Goal: Task Accomplishment & Management: Complete application form

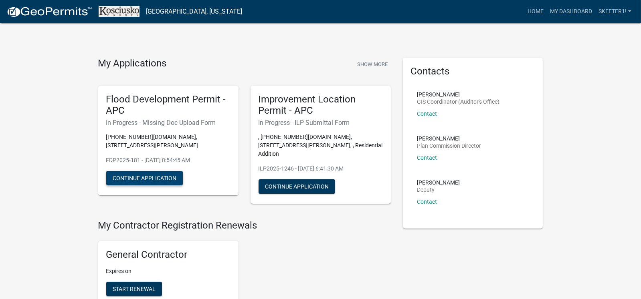
click at [134, 171] on button "Continue Application" at bounding box center [144, 178] width 77 height 14
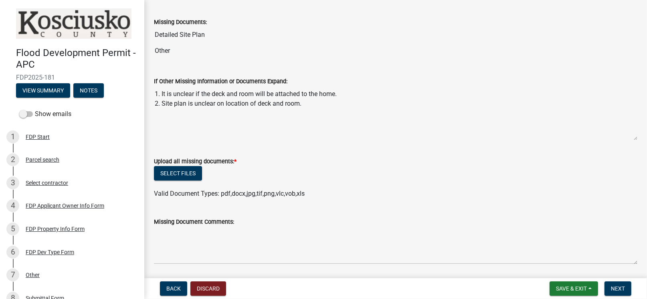
scroll to position [25, 0]
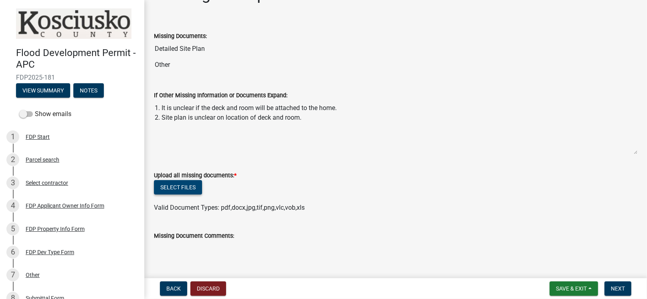
click at [186, 186] on button "Select files" at bounding box center [178, 187] width 48 height 14
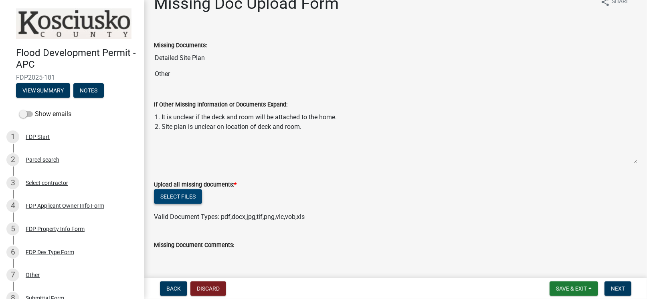
scroll to position [0, 0]
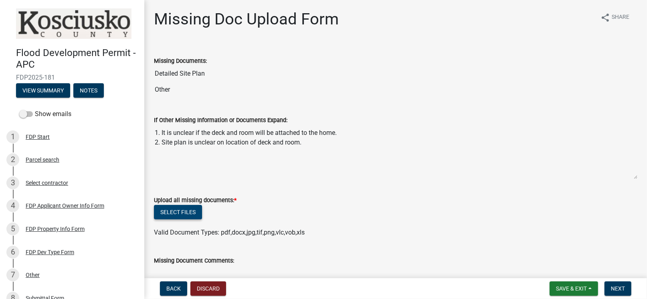
click at [192, 213] on button "Select files" at bounding box center [178, 212] width 48 height 14
drag, startPoint x: 155, startPoint y: 130, endPoint x: 316, endPoint y: 146, distance: 162.4
click at [316, 146] on textarea "1. It is unclear if the deck and room will be attached to the home. 2. Site pla…" at bounding box center [395, 152] width 483 height 55
click at [251, 160] on textarea "1. It is unclear if the deck and room will be attached to the home. 2. Site pla…" at bounding box center [395, 152] width 483 height 55
click at [214, 97] on wm-data-entity-input "Missing Documents: Detailed Site Plan Other" at bounding box center [395, 74] width 483 height 59
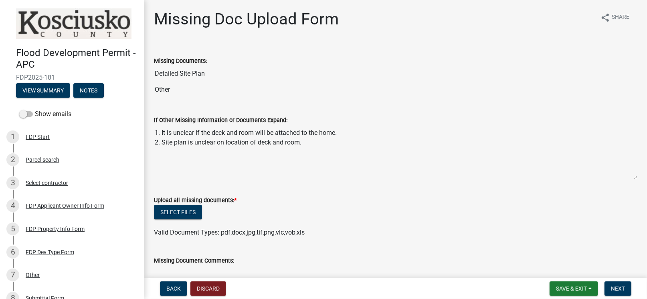
click at [205, 137] on textarea "1. It is unclear if the deck and room will be attached to the home. 2. Site pla…" at bounding box center [395, 152] width 483 height 55
click at [316, 140] on textarea "1. It is unclear if the deck and room will be attached to the home. 2. Site pla…" at bounding box center [395, 152] width 483 height 55
click at [307, 142] on textarea "1. It is unclear if the deck and room will be attached to the home. 2. Site pla…" at bounding box center [395, 152] width 483 height 55
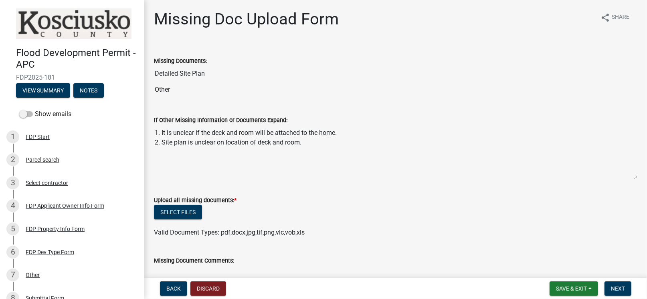
click at [218, 106] on div "If Other Missing Information or Documents Expand: 1. It is unclear if the deck …" at bounding box center [395, 141] width 483 height 75
click at [180, 121] on label "If Other Missing Information or Documents Expand:" at bounding box center [220, 121] width 133 height 6
click at [180, 125] on textarea "1. It is unclear if the deck and room will be attached to the home. 2. Site pla…" at bounding box center [395, 152] width 483 height 55
click at [180, 121] on label "If Other Missing Information or Documents Expand:" at bounding box center [220, 121] width 133 height 6
click at [180, 125] on textarea "1. It is unclear if the deck and room will be attached to the home. 2. Site pla…" at bounding box center [395, 152] width 483 height 55
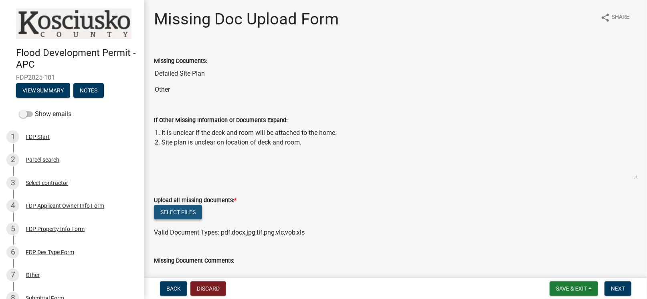
click at [178, 213] on button "Select files" at bounding box center [178, 212] width 48 height 14
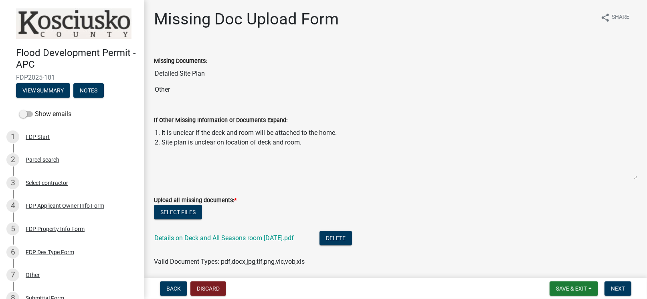
click at [415, 266] on div "Valid Document Types: pdf,docx,jpg,tif,png,vlc,vob,xls" at bounding box center [396, 262] width 496 height 10
click at [171, 211] on button "Select files" at bounding box center [178, 212] width 48 height 14
click at [185, 208] on button "Select files" at bounding box center [178, 212] width 48 height 14
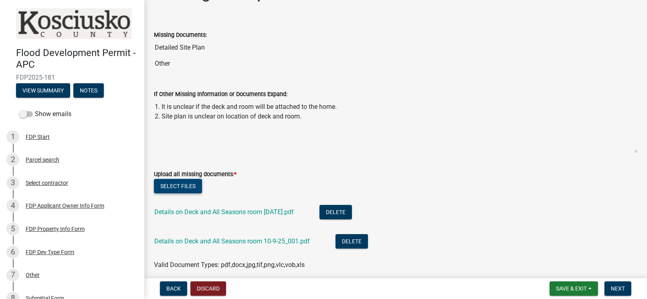
scroll to position [40, 0]
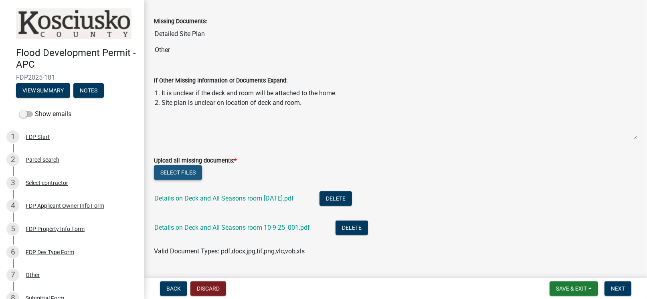
click at [185, 172] on button "Select files" at bounding box center [178, 173] width 48 height 14
click at [349, 230] on button "Delete" at bounding box center [352, 228] width 32 height 14
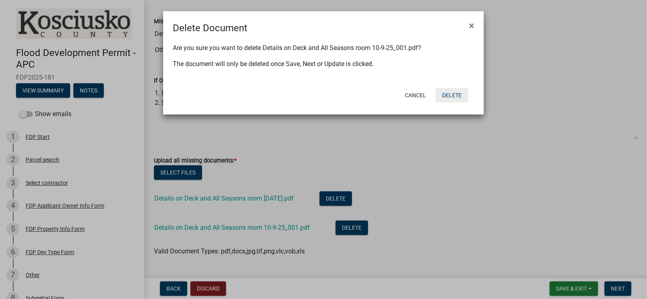
click at [444, 98] on button "Delete" at bounding box center [452, 95] width 32 height 14
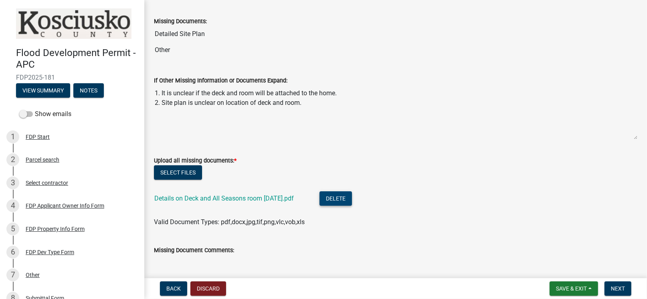
click at [343, 197] on button "Delete" at bounding box center [336, 199] width 32 height 14
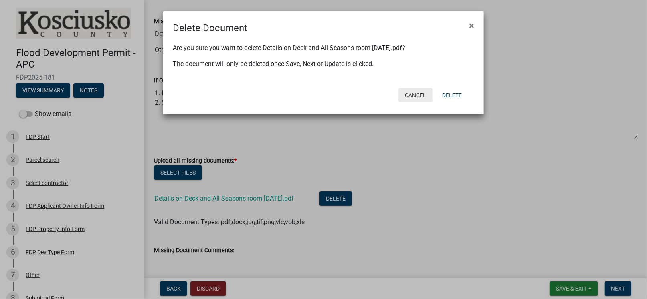
click at [415, 94] on button "Cancel" at bounding box center [415, 95] width 34 height 14
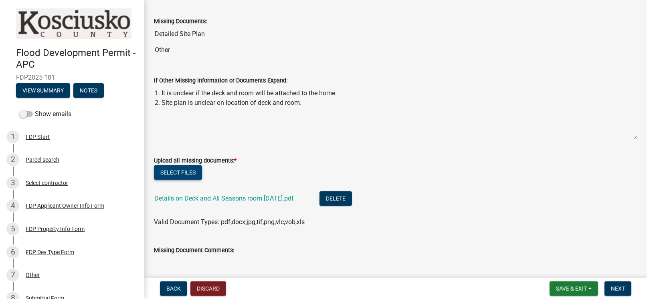
click at [179, 173] on button "Select files" at bounding box center [178, 173] width 48 height 14
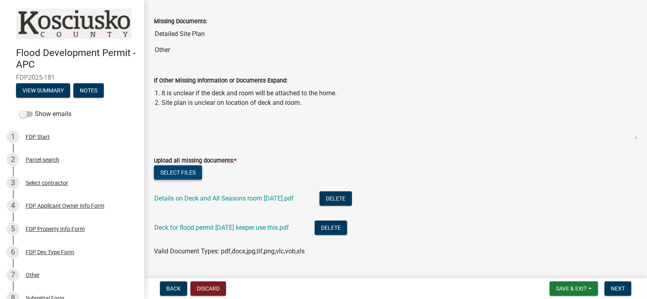
click at [184, 166] on button "Select files" at bounding box center [178, 173] width 48 height 14
click at [190, 170] on button "Select files" at bounding box center [178, 173] width 48 height 14
click at [336, 230] on button "Delete" at bounding box center [331, 228] width 32 height 14
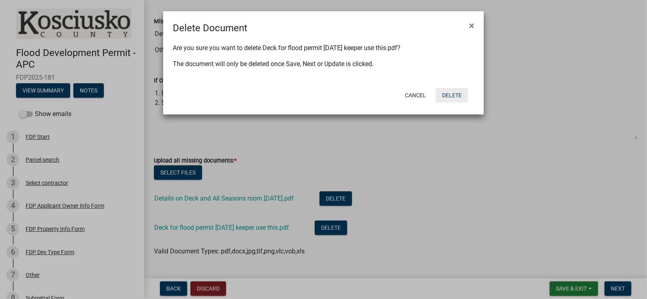
click at [451, 93] on button "Delete" at bounding box center [452, 95] width 32 height 14
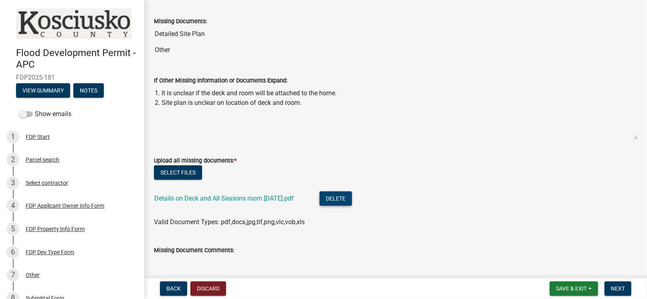
click at [345, 199] on button "Delete" at bounding box center [336, 199] width 32 height 14
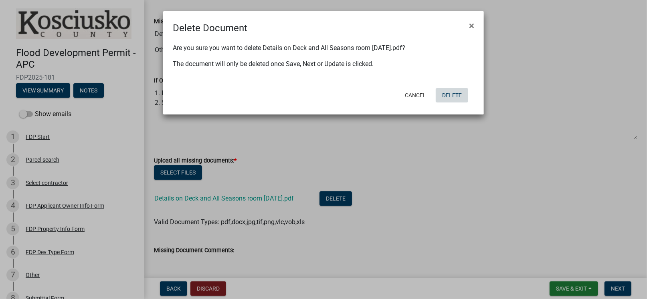
click at [444, 96] on button "Delete" at bounding box center [452, 95] width 32 height 14
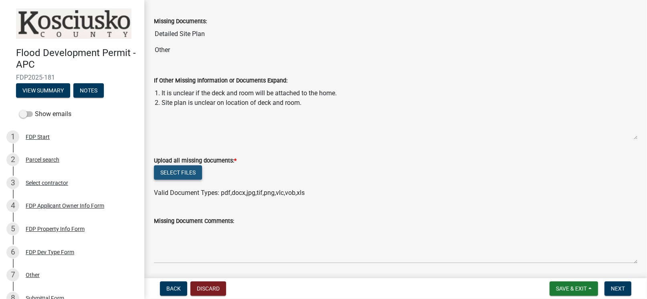
click at [181, 168] on button "Select files" at bounding box center [178, 173] width 48 height 14
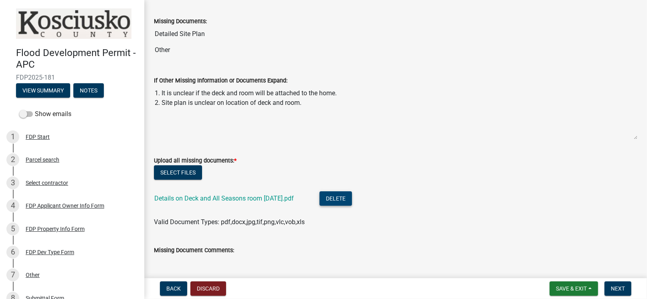
click at [328, 200] on button "Delete" at bounding box center [336, 199] width 32 height 14
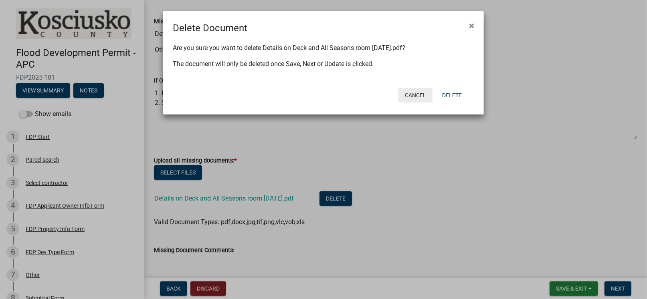
click at [420, 94] on button "Cancel" at bounding box center [415, 95] width 34 height 14
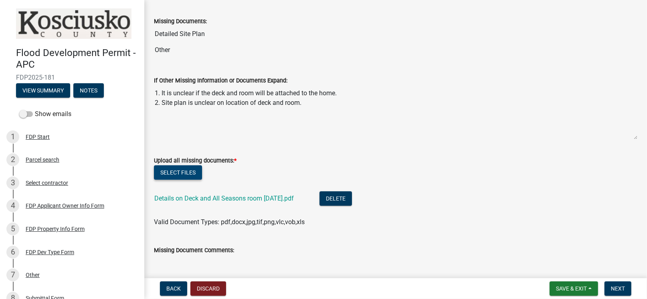
click at [174, 172] on button "Select files" at bounding box center [178, 173] width 48 height 14
click at [210, 198] on link "Details on Deck and All Seasons room 10-9-25.pdf" at bounding box center [224, 199] width 140 height 8
click at [177, 173] on button "Select files" at bounding box center [178, 173] width 48 height 14
click at [180, 167] on button "Select files" at bounding box center [178, 173] width 48 height 14
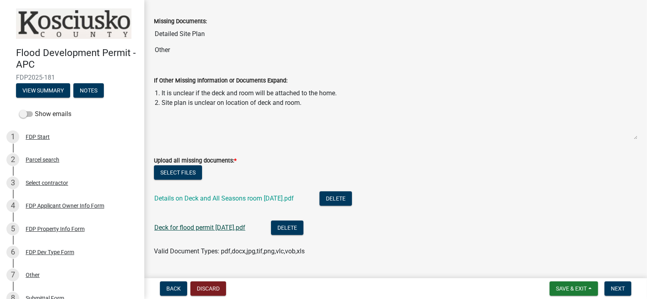
click at [183, 228] on link "Deck for flood permit 10-9-24.pdf" at bounding box center [199, 228] width 91 height 8
click at [171, 170] on button "Select files" at bounding box center [178, 173] width 48 height 14
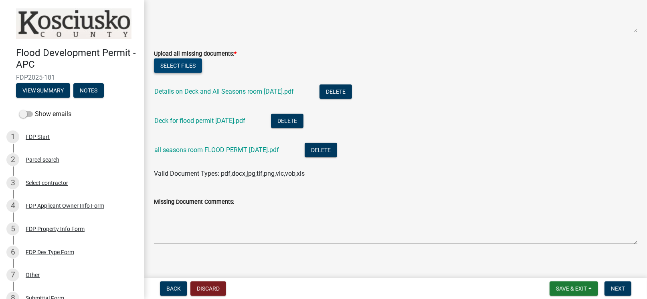
scroll to position [153, 0]
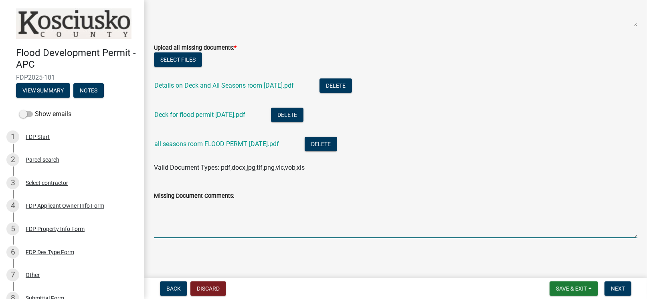
click at [171, 228] on textarea "Missing Document Comments:" at bounding box center [395, 220] width 483 height 38
click at [340, 204] on textarea "I hope I have answered all of your questions. The deck is attached and the All …" at bounding box center [395, 220] width 483 height 38
click at [518, 206] on textarea "I hope I have answered all of your questions. The deck is attached to the mobil…" at bounding box center [395, 220] width 483 height 38
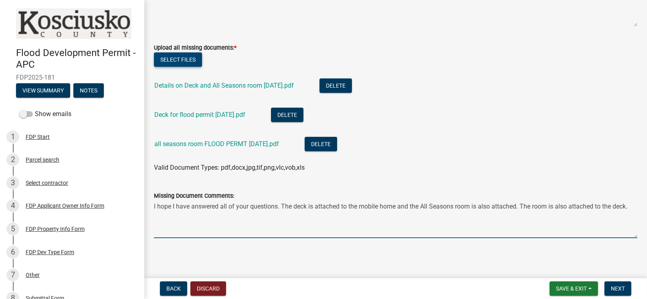
type textarea "I hope I have answered all of your questions. The deck is attached to the mobil…"
click at [192, 61] on button "Select files" at bounding box center [178, 60] width 48 height 14
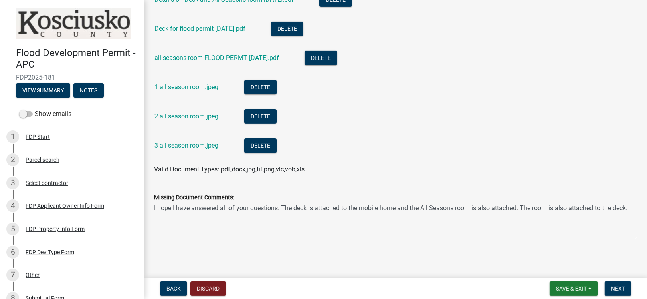
scroll to position [241, 0]
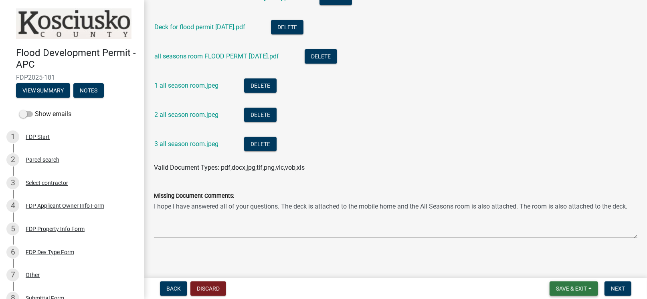
click at [558, 286] on span "Save & Exit" at bounding box center [571, 289] width 31 height 6
click at [552, 250] on button "Save" at bounding box center [566, 248] width 64 height 19
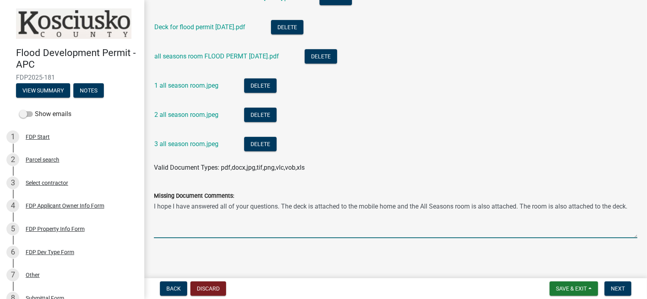
click at [631, 207] on textarea "I hope I have answered all of your questions. The deck is attached to the mobil…" at bounding box center [395, 220] width 483 height 38
type textarea "I hope I have answered all of your questions. The deck is attached to the mobil…"
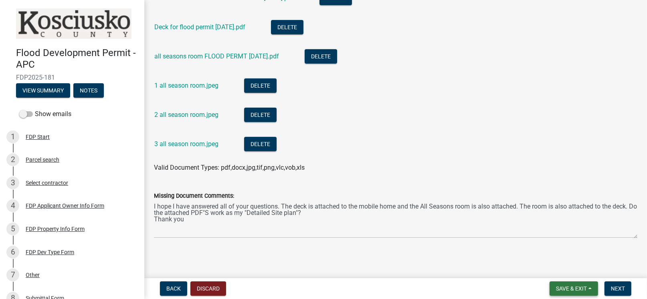
click at [567, 289] on span "Save & Exit" at bounding box center [571, 289] width 31 height 6
click at [552, 249] on button "Save" at bounding box center [566, 248] width 64 height 19
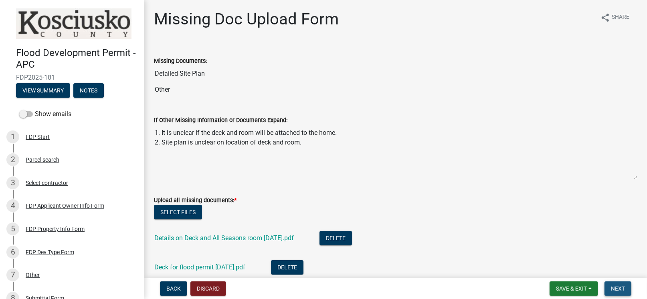
click at [612, 290] on span "Next" at bounding box center [618, 289] width 14 height 6
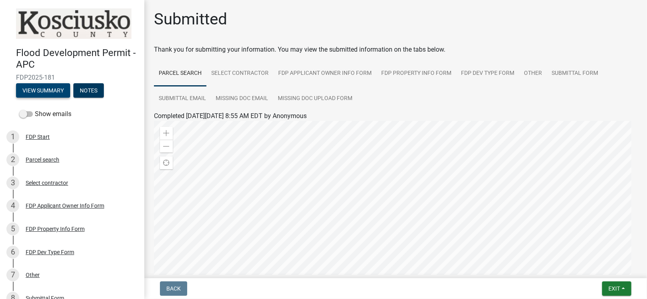
click at [44, 91] on button "View Summary" at bounding box center [43, 90] width 54 height 14
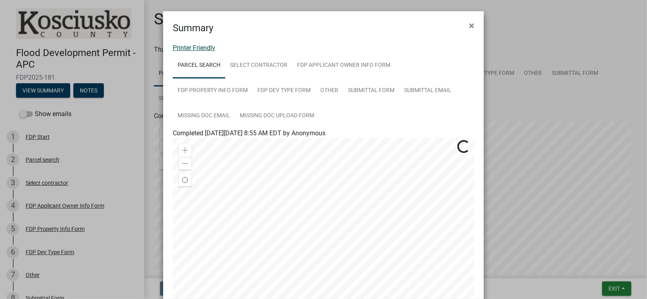
click at [202, 47] on link "Printer Friendly" at bounding box center [194, 48] width 42 height 8
click at [469, 24] on span "×" at bounding box center [471, 25] width 5 height 11
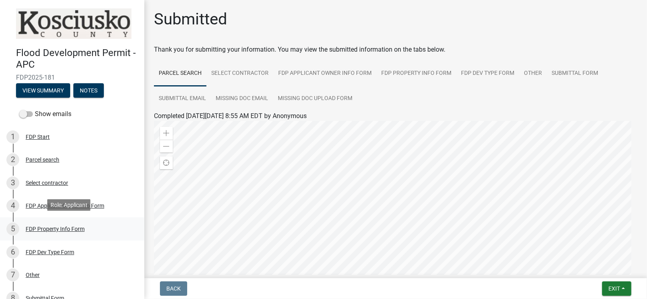
click at [49, 228] on div "FDP Property Info Form" at bounding box center [55, 230] width 59 height 6
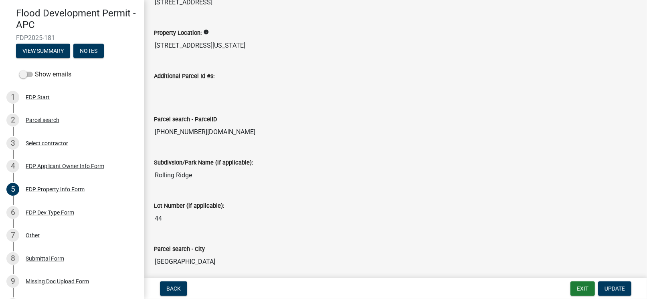
scroll to position [103, 0]
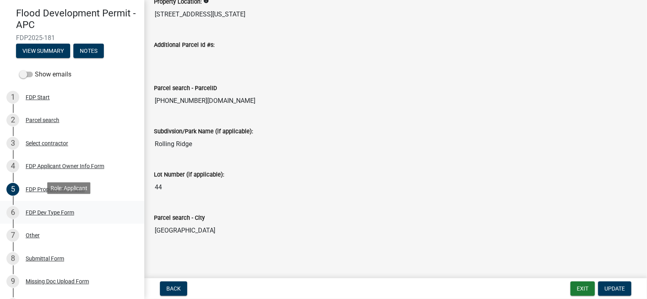
click at [63, 210] on div "FDP Dev Type Form" at bounding box center [50, 213] width 49 height 6
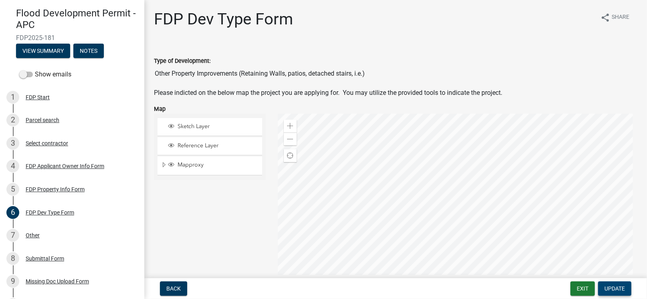
click at [605, 288] on span "Update" at bounding box center [615, 289] width 20 height 6
click at [289, 127] on span at bounding box center [290, 126] width 6 height 6
click at [287, 139] on span at bounding box center [290, 139] width 6 height 6
click at [187, 163] on span "Mapproxy" at bounding box center [218, 165] width 84 height 7
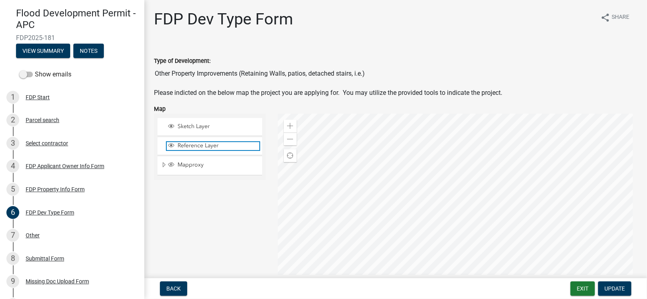
click at [205, 144] on span "Reference Layer" at bounding box center [218, 145] width 84 height 7
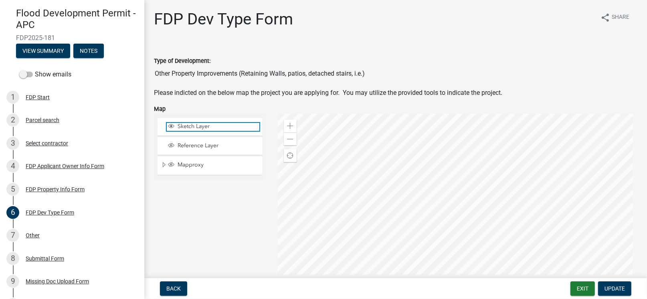
click at [200, 126] on span "Sketch Layer" at bounding box center [218, 126] width 84 height 7
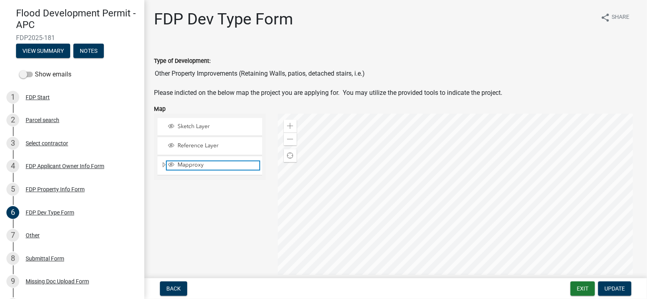
click at [190, 166] on span "Mapproxy" at bounding box center [218, 165] width 84 height 7
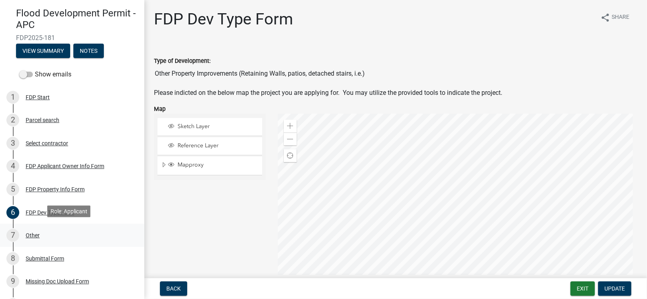
click at [34, 234] on div "Other" at bounding box center [33, 236] width 14 height 6
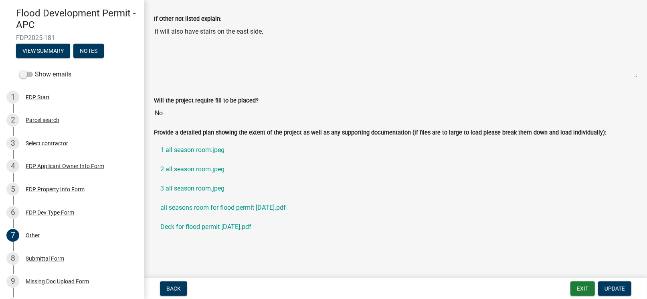
scroll to position [87, 0]
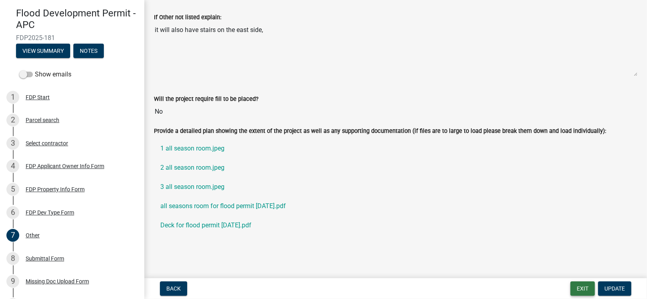
click at [579, 290] on button "Exit" at bounding box center [582, 289] width 24 height 14
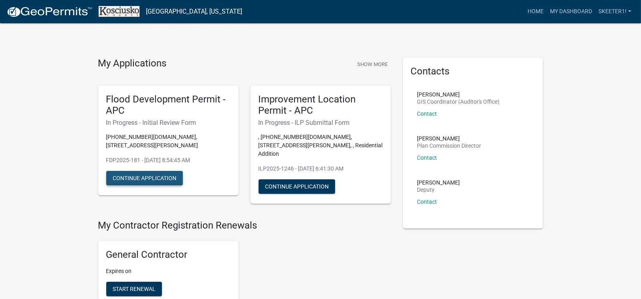
click at [162, 171] on button "Continue Application" at bounding box center [144, 178] width 77 height 14
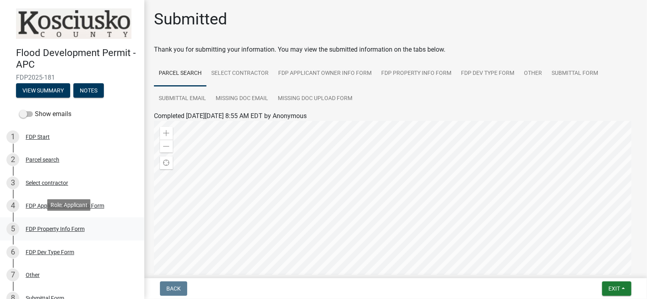
click at [36, 229] on div "FDP Property Info Form" at bounding box center [55, 230] width 59 height 6
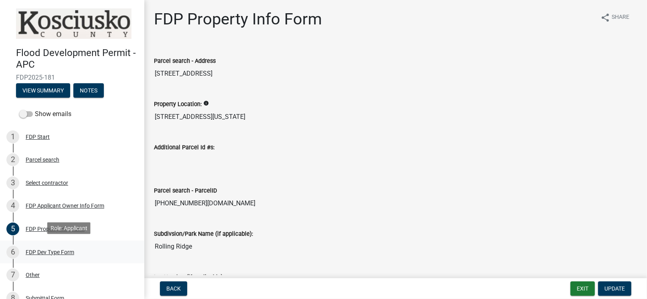
click at [43, 250] on div "FDP Dev Type Form" at bounding box center [50, 253] width 49 height 6
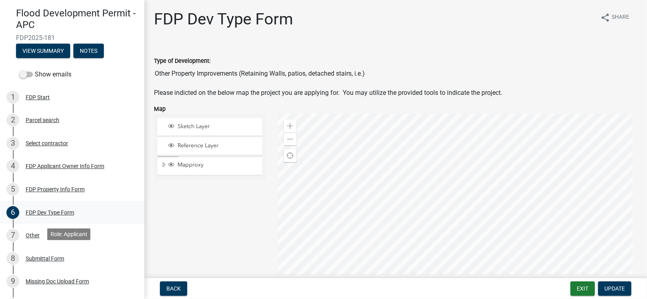
scroll to position [58, 0]
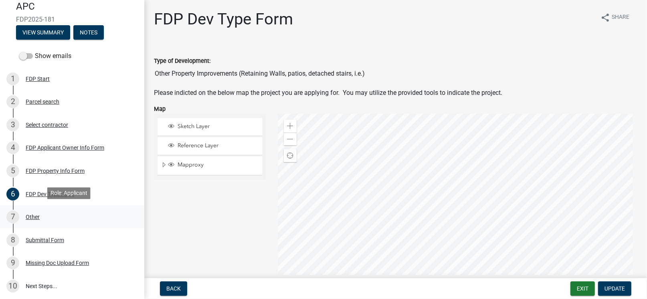
click at [32, 215] on div "Other" at bounding box center [33, 217] width 14 height 6
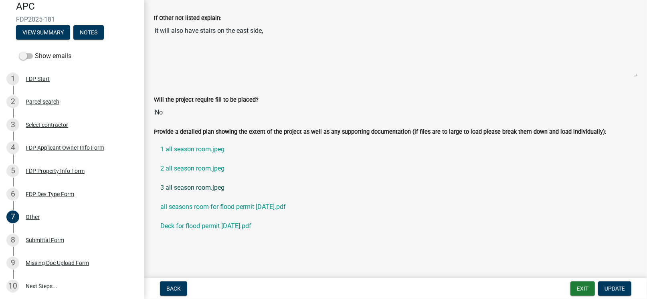
scroll to position [87, 0]
click at [42, 192] on div "FDP Dev Type Form" at bounding box center [50, 195] width 49 height 6
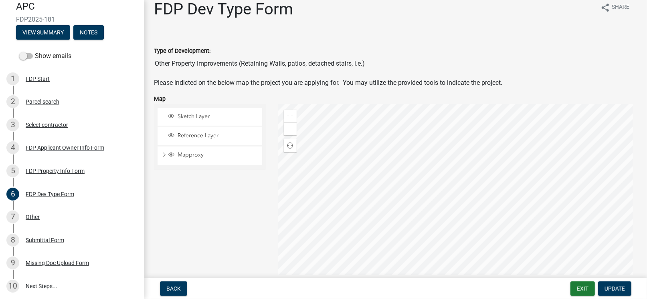
scroll to position [0, 0]
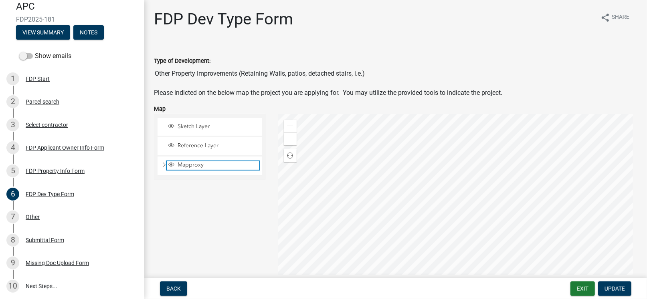
click at [189, 166] on span "Mapproxy" at bounding box center [218, 165] width 84 height 7
click at [289, 124] on span at bounding box center [290, 126] width 6 height 6
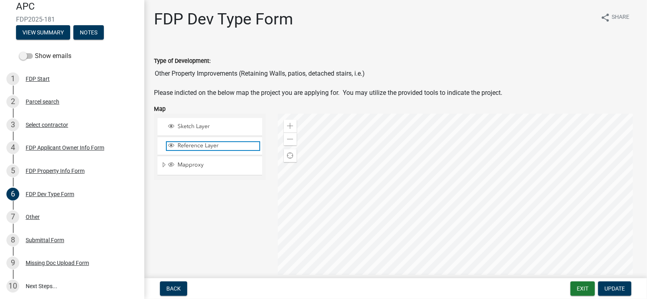
click at [199, 146] on span "Reference Layer" at bounding box center [218, 145] width 84 height 7
click at [287, 156] on span "Find my location" at bounding box center [290, 156] width 6 height 6
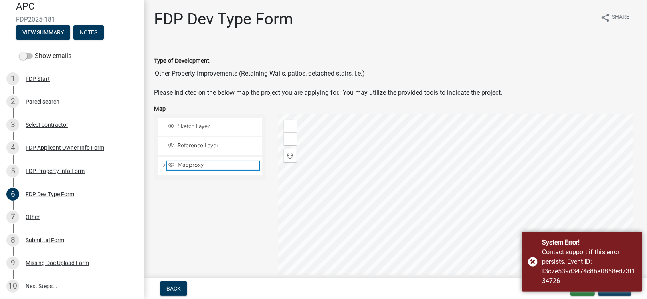
click at [190, 165] on span "Mapproxy" at bounding box center [218, 165] width 84 height 7
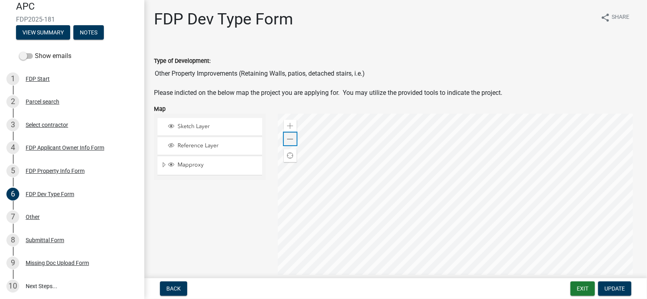
click at [287, 138] on span at bounding box center [290, 139] width 6 height 6
click at [615, 289] on span "Update" at bounding box center [615, 289] width 20 height 6
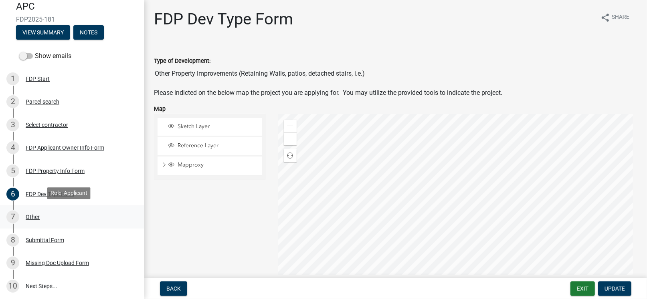
click at [36, 215] on div "Other" at bounding box center [33, 217] width 14 height 6
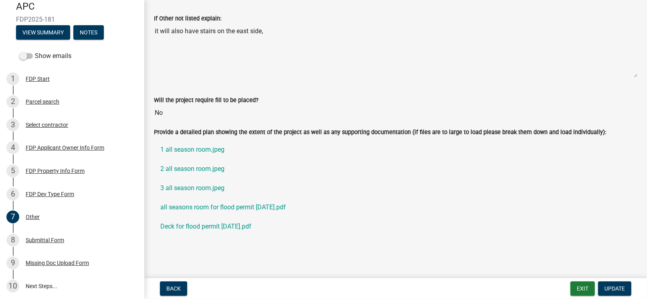
scroll to position [87, 0]
click at [584, 287] on button "Exit" at bounding box center [582, 289] width 24 height 14
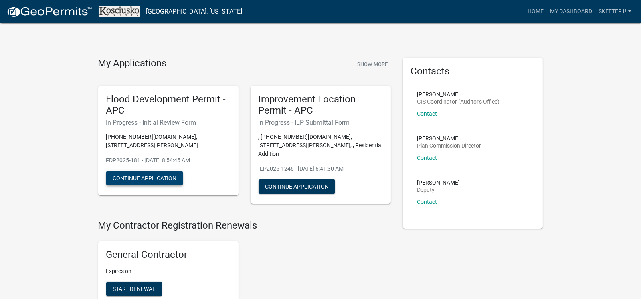
click at [138, 172] on button "Continue Application" at bounding box center [144, 178] width 77 height 14
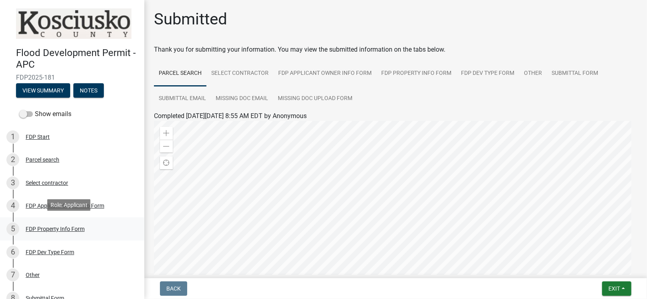
click at [51, 227] on div "FDP Property Info Form" at bounding box center [55, 230] width 59 height 6
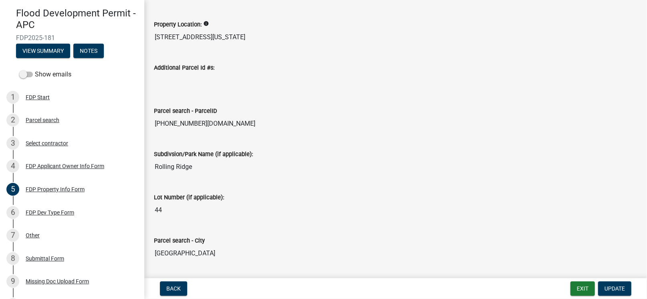
scroll to position [103, 0]
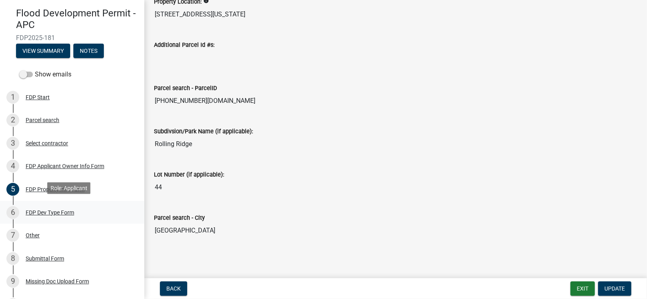
click at [55, 210] on div "FDP Dev Type Form" at bounding box center [50, 213] width 49 height 6
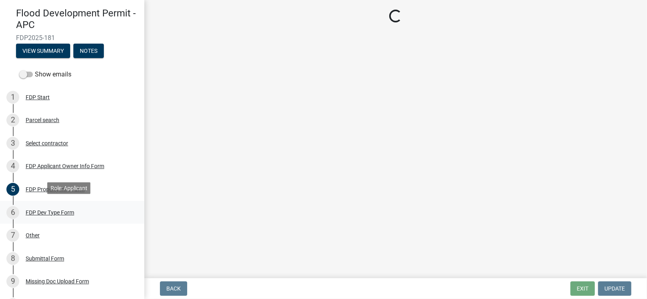
scroll to position [0, 0]
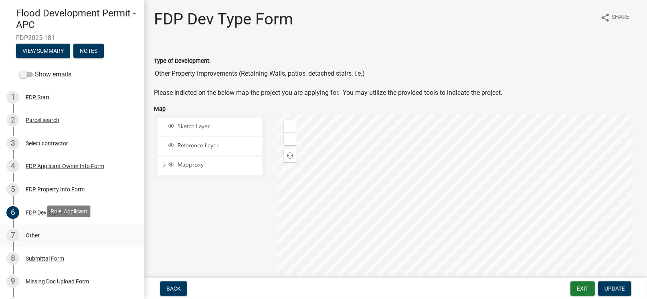
click at [36, 234] on div "Other" at bounding box center [33, 236] width 14 height 6
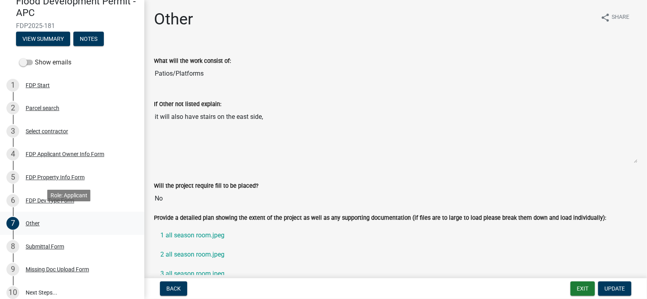
scroll to position [58, 0]
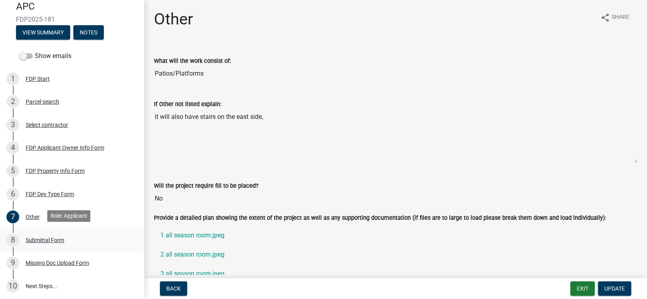
click at [38, 238] on div "Submittal Form" at bounding box center [45, 241] width 38 height 6
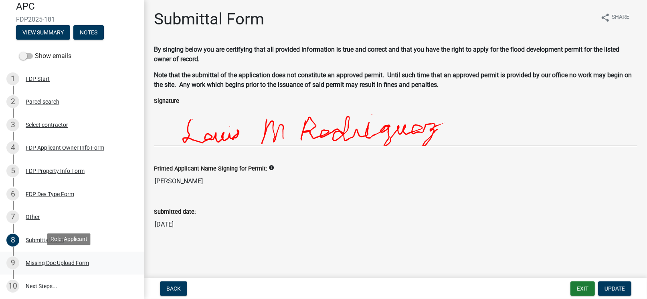
click at [55, 262] on div "Missing Doc Upload Form" at bounding box center [57, 264] width 63 height 6
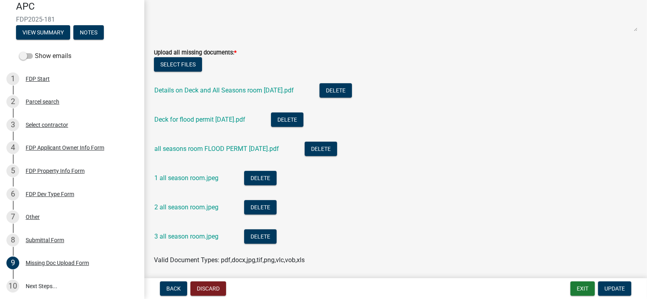
scroll to position [160, 0]
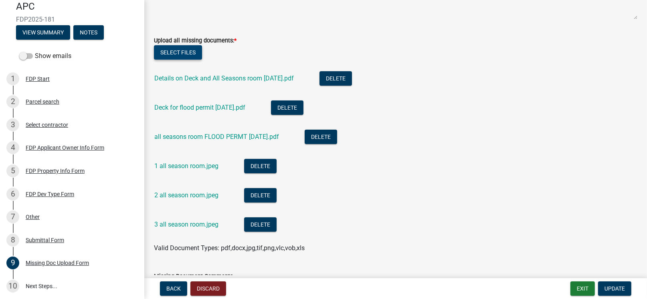
click at [175, 55] on button "Select files" at bounding box center [178, 52] width 48 height 14
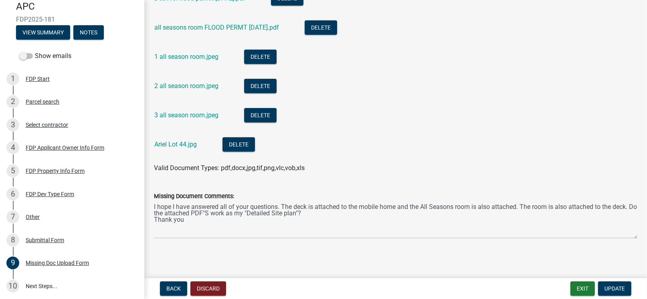
scroll to position [270, 0]
click at [605, 287] on span "Update" at bounding box center [615, 289] width 20 height 6
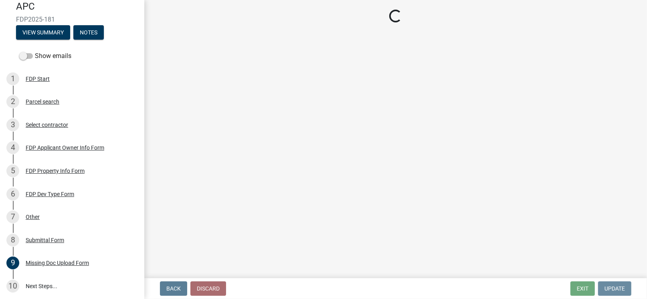
scroll to position [0, 0]
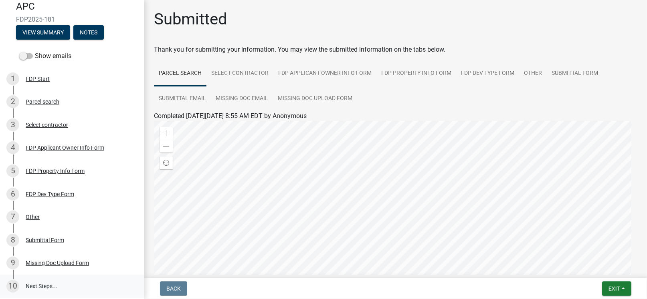
click at [54, 283] on link "10 Next Steps..." at bounding box center [72, 286] width 144 height 23
click at [47, 281] on link "10 Next Steps..." at bounding box center [72, 286] width 144 height 23
click at [609, 289] on span "Exit" at bounding box center [615, 289] width 12 height 6
click at [592, 268] on button "Save & Exit" at bounding box center [599, 268] width 64 height 19
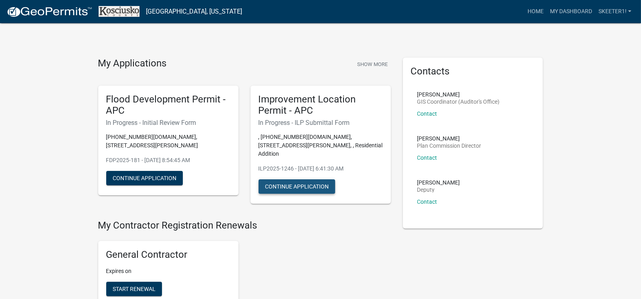
click at [290, 180] on button "Continue Application" at bounding box center [297, 187] width 77 height 14
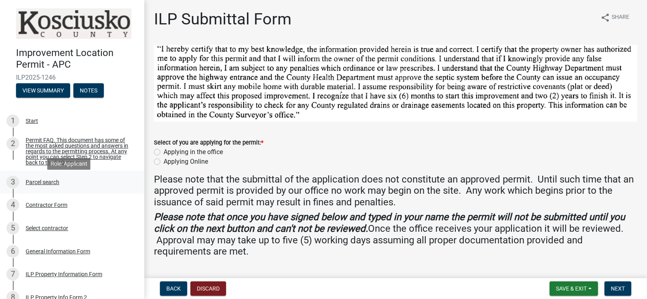
click at [38, 185] on div "Parcel search" at bounding box center [43, 183] width 34 height 6
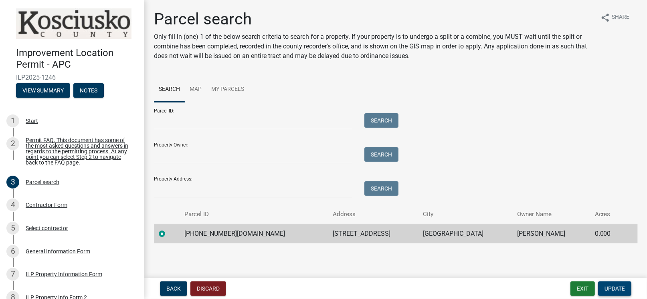
click at [609, 287] on span "Update" at bounding box center [615, 289] width 20 height 6
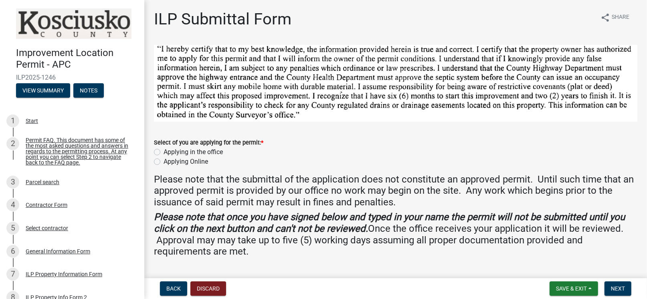
click at [164, 160] on label "Applying Online" at bounding box center [186, 162] width 44 height 10
click at [164, 160] on input "Applying Online" at bounding box center [166, 159] width 5 height 5
radio input "true"
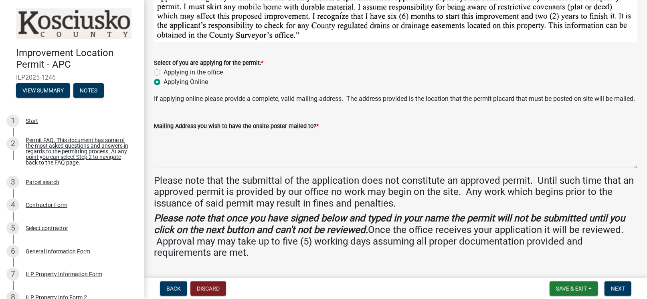
scroll to position [120, 0]
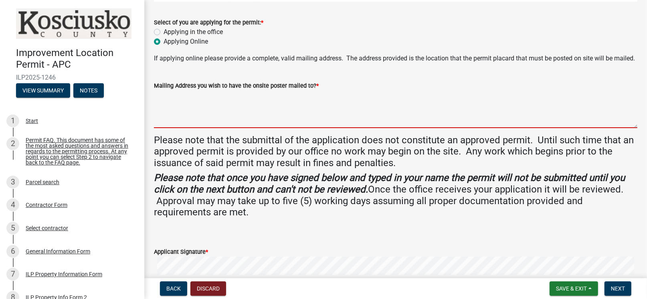
click at [204, 127] on textarea "Mailing Address you wish to have the onsite poster mailed to? *" at bounding box center [395, 110] width 483 height 38
type textarea "52 EMS B38B Lane Leesburg, IN 46538"
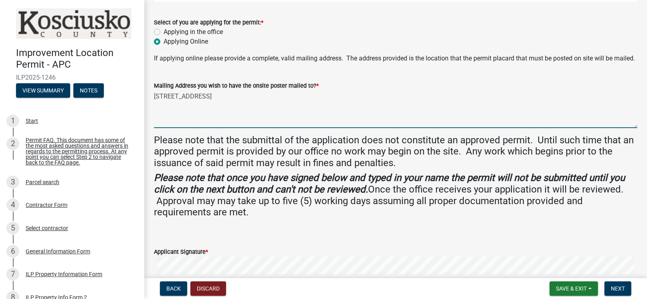
type input "Eric Rodriguez"
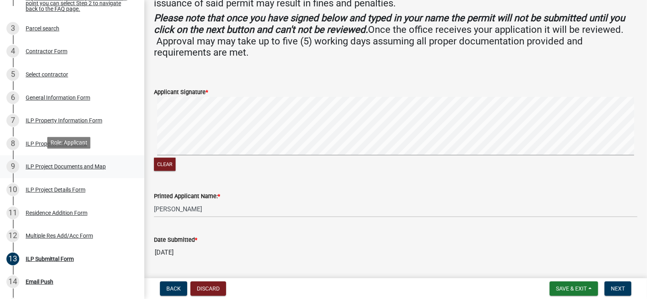
scroll to position [160, 0]
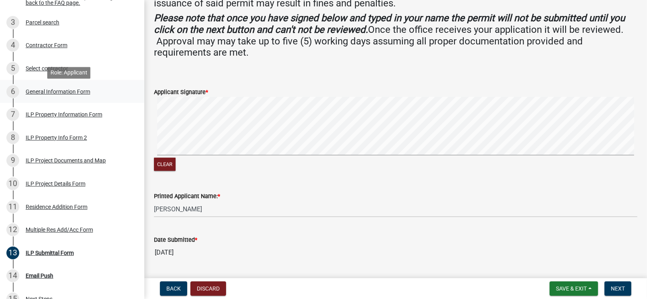
click at [49, 95] on div "General Information Form" at bounding box center [58, 92] width 65 height 6
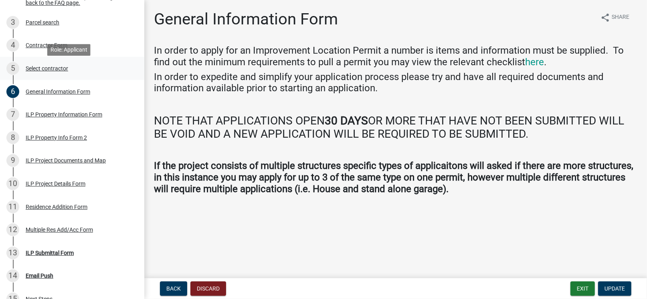
click at [34, 69] on div "Select contractor" at bounding box center [47, 69] width 42 height 6
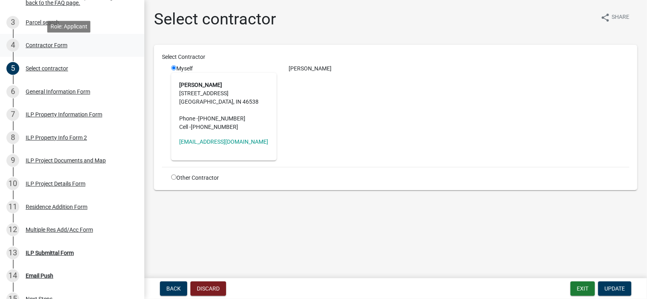
click at [36, 48] on div "Contractor Form" at bounding box center [47, 45] width 42 height 6
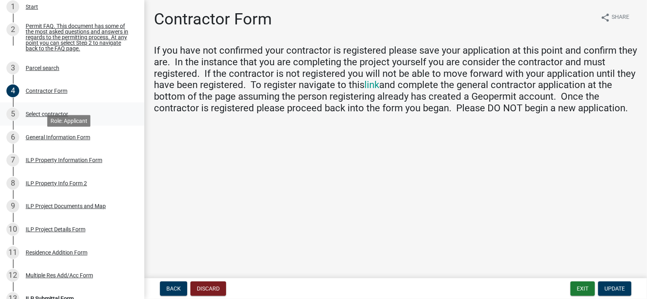
scroll to position [80, 0]
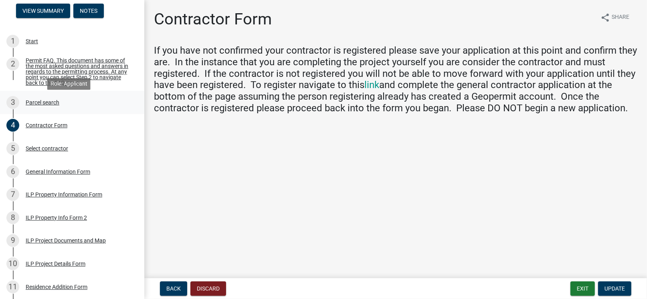
click at [42, 105] on div "Parcel search" at bounding box center [43, 103] width 34 height 6
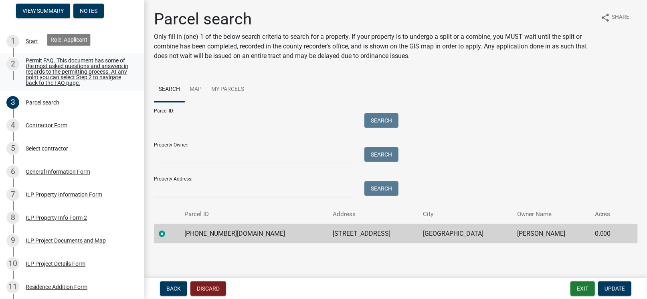
click at [40, 73] on div "Permit FAQ. This document has some of the most asked questions and answers in r…" at bounding box center [79, 72] width 106 height 28
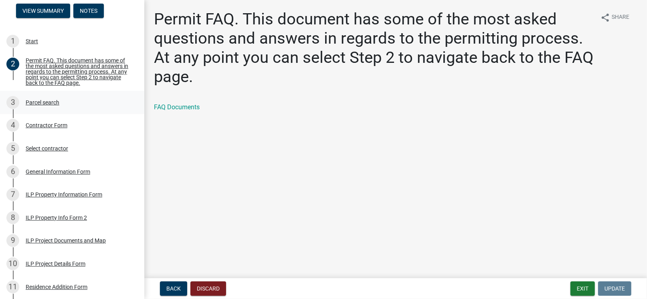
click at [35, 105] on div "Parcel search" at bounding box center [43, 103] width 34 height 6
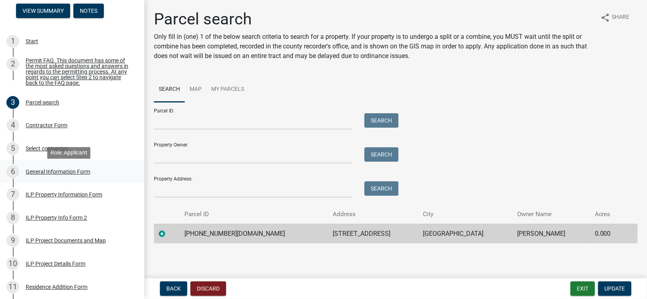
click at [53, 175] on div "General Information Form" at bounding box center [58, 172] width 65 height 6
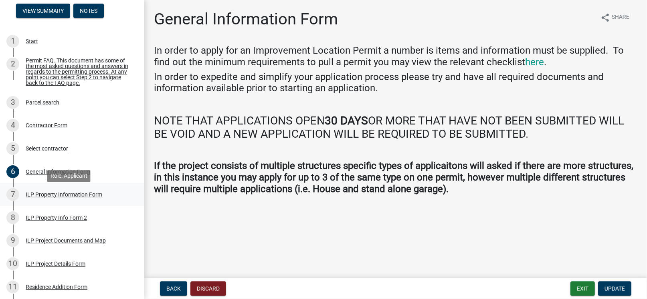
click at [48, 196] on div "ILP Property Information Form" at bounding box center [64, 195] width 77 height 6
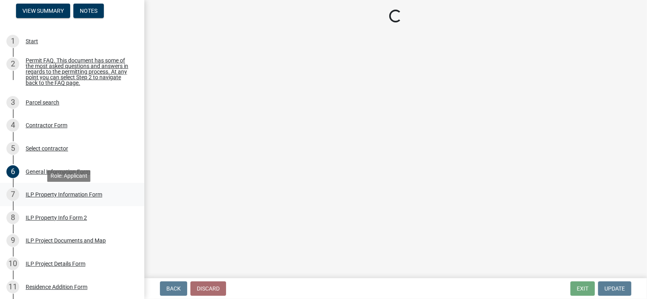
select select "8aeb2c27-db4f-4f65-83dd-c512a3678cb2"
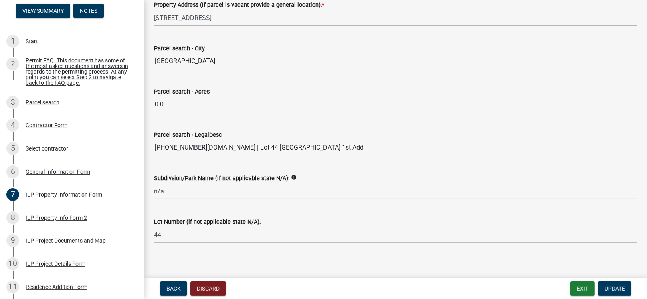
scroll to position [676, 0]
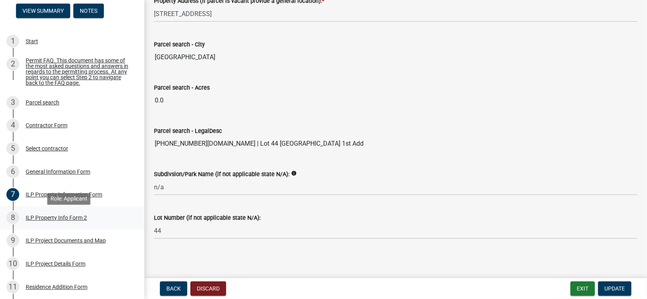
click at [72, 221] on div "ILP Property Info Form 2" at bounding box center [56, 218] width 61 height 6
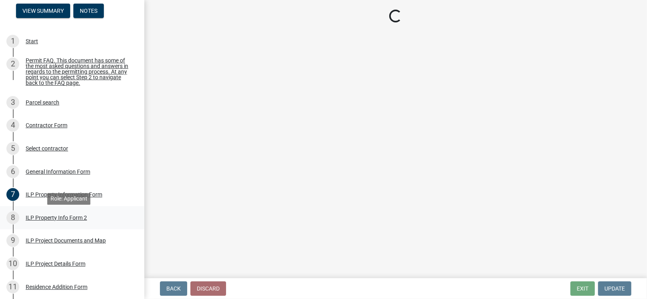
select select "30cad654-0079-4cbe-a349-097ae71a5774"
select select "1146270b-2111-4e23-bf7f-74ce85cf7041"
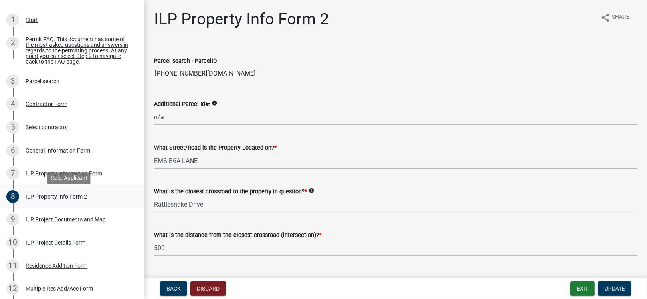
scroll to position [120, 0]
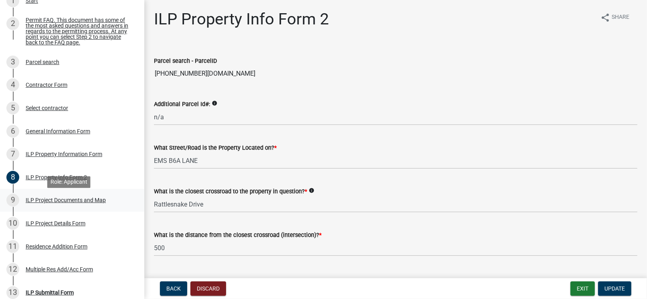
click at [69, 203] on div "ILP Project Documents and Map" at bounding box center [66, 201] width 80 height 6
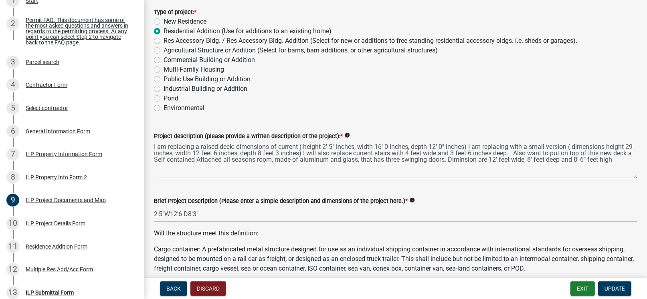
scroll to position [80, 0]
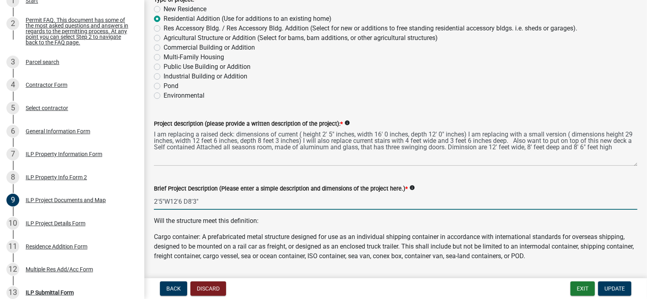
click at [154, 202] on input "2'5"W12'6 D8'3"" at bounding box center [395, 202] width 483 height 16
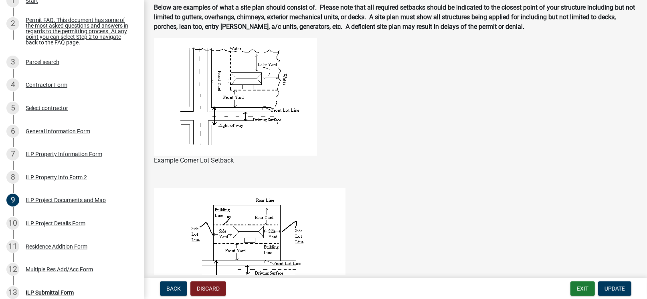
scroll to position [521, 0]
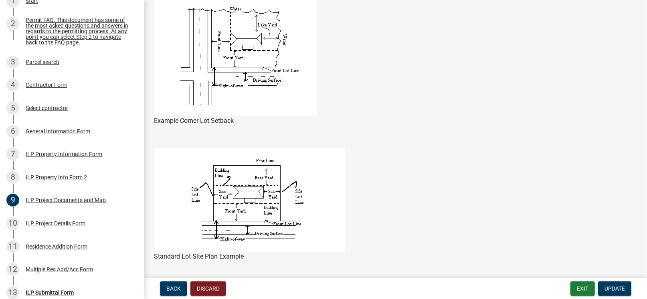
type input "H2'5"W12'6 D8'3""
click at [260, 203] on img at bounding box center [250, 200] width 192 height 104
click at [281, 219] on img at bounding box center [250, 200] width 192 height 104
click at [46, 225] on div "ILP Project Details Form" at bounding box center [56, 224] width 60 height 6
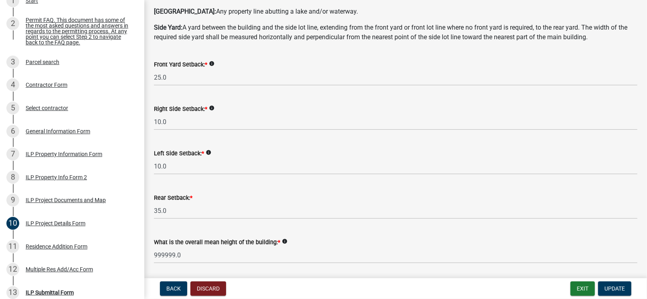
scroll to position [120, 0]
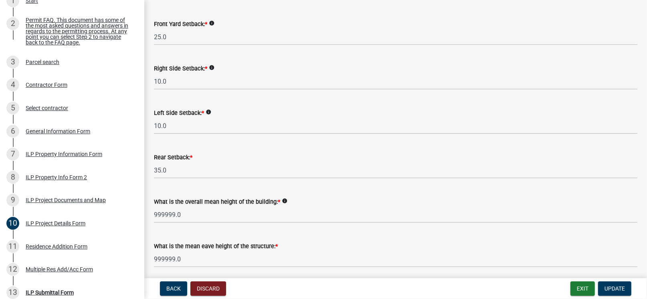
click at [282, 200] on icon "info" at bounding box center [285, 201] width 6 height 6
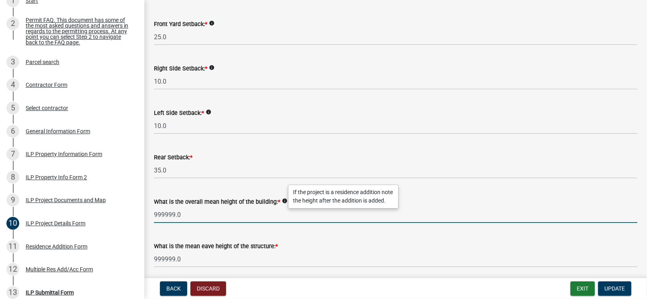
click at [204, 217] on input "999999.0" at bounding box center [395, 215] width 483 height 16
type input "9"
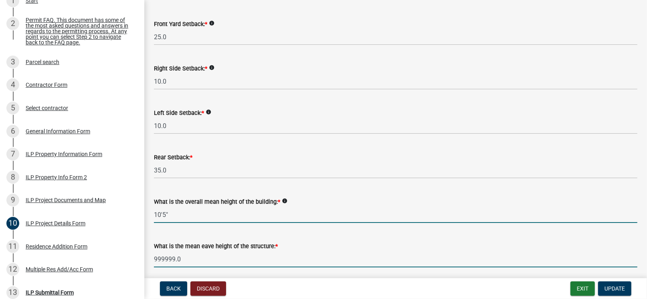
type input "105.0"
click at [204, 261] on input "999999.0" at bounding box center [395, 259] width 483 height 16
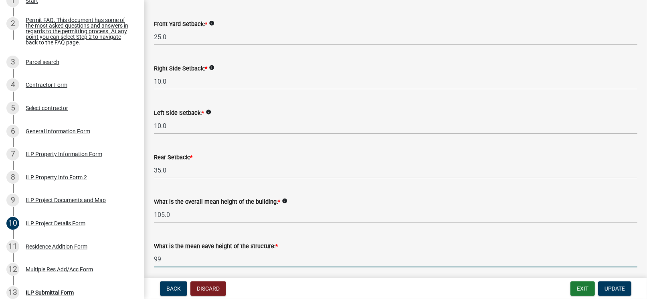
type input "9"
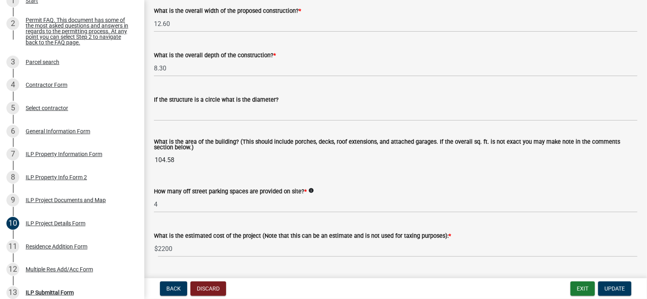
scroll to position [441, 0]
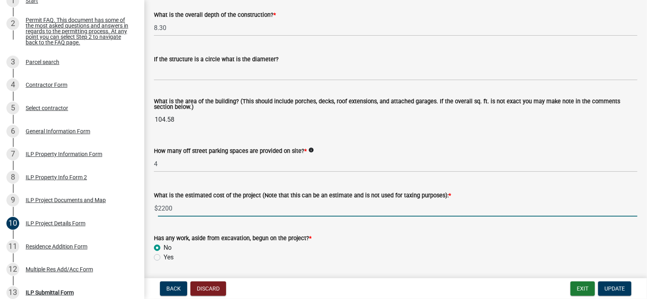
type input "103.0"
click at [197, 211] on input "2200" at bounding box center [397, 208] width 479 height 16
type input "2"
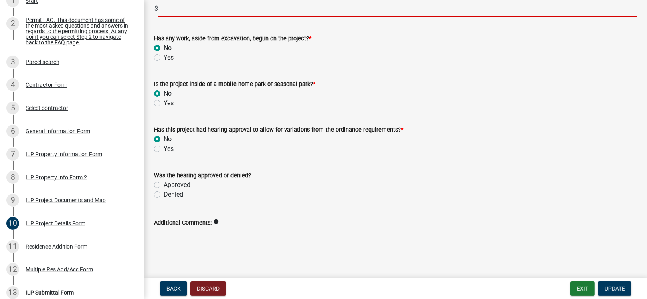
scroll to position [647, 0]
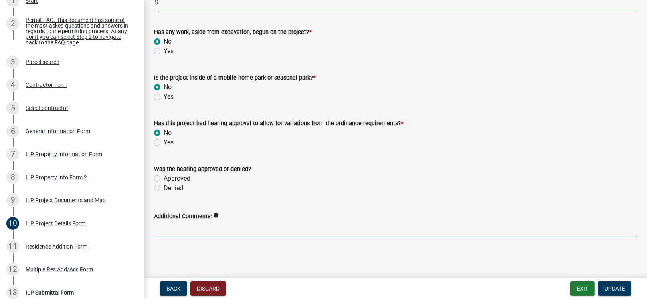
click at [190, 229] on form "Additional Comments: info" at bounding box center [395, 225] width 483 height 26
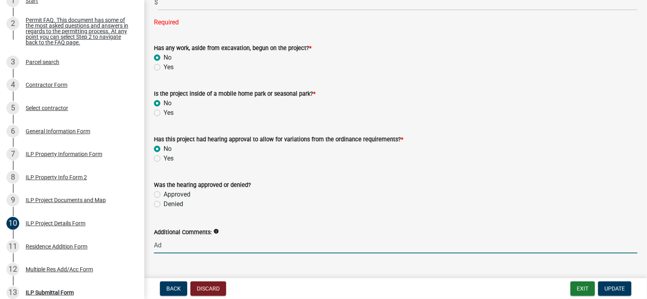
type input "A"
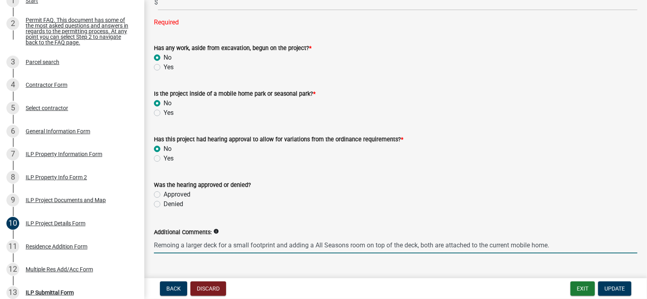
scroll to position [663, 0]
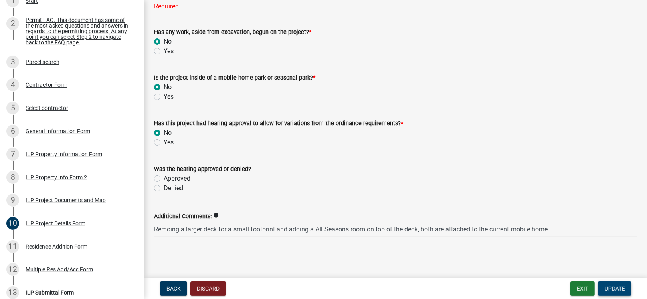
type input "Remoing a larger deck for a small footprint and adding a All Seasons room on to…"
click at [609, 287] on span "Update" at bounding box center [615, 289] width 20 height 6
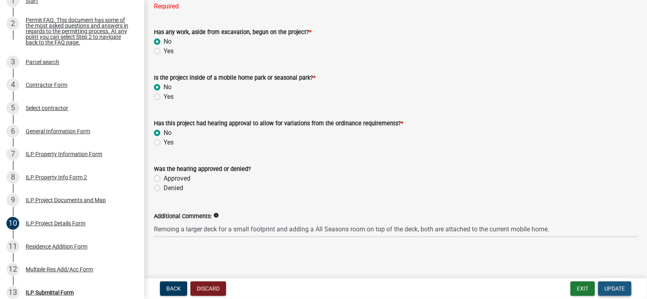
click at [620, 287] on span "Update" at bounding box center [615, 289] width 20 height 6
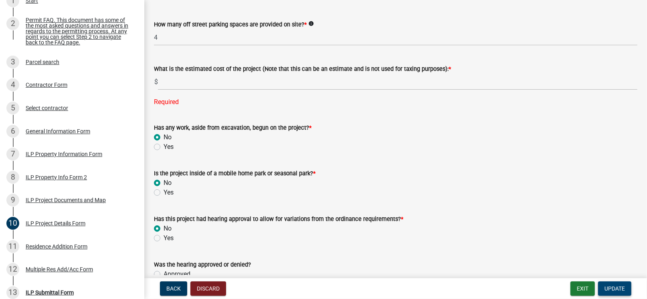
scroll to position [543, 0]
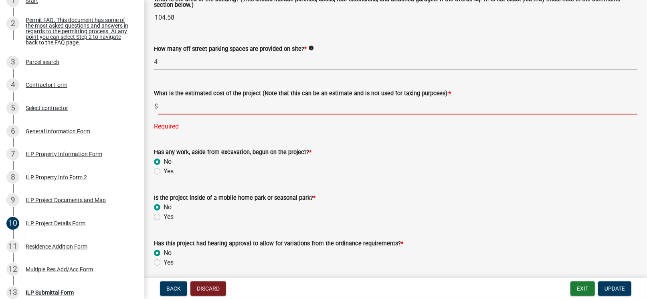
click at [176, 105] on input "text" at bounding box center [397, 106] width 479 height 16
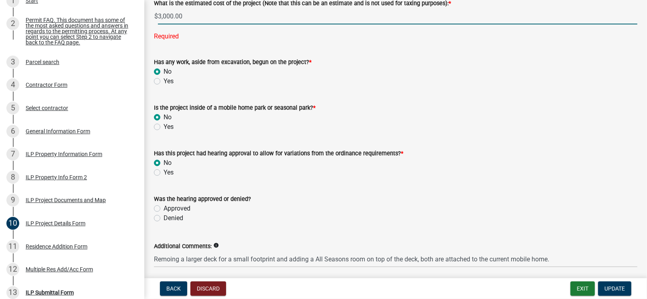
scroll to position [663, 0]
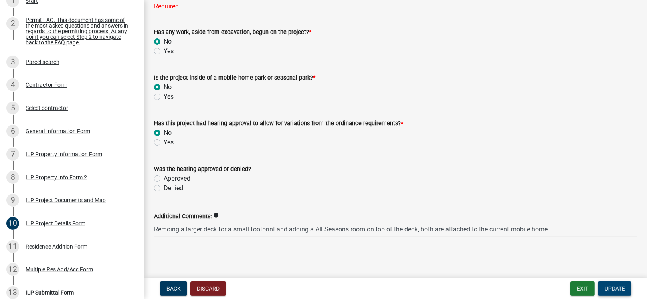
type input "3000"
click at [613, 289] on span "Update" at bounding box center [615, 289] width 20 height 6
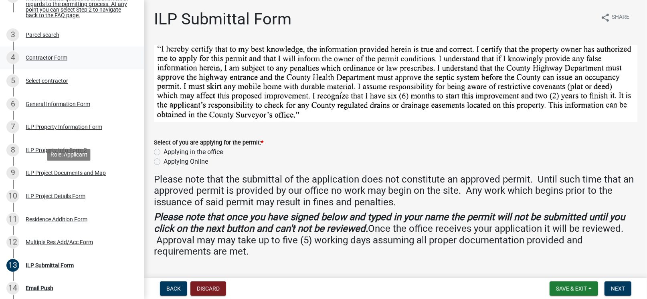
scroll to position [160, 0]
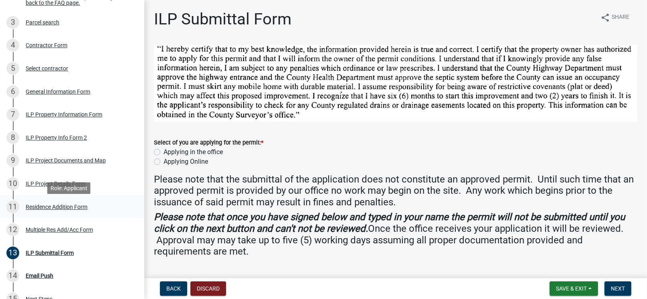
click at [44, 210] on div "Residence Addition Form" at bounding box center [57, 207] width 62 height 6
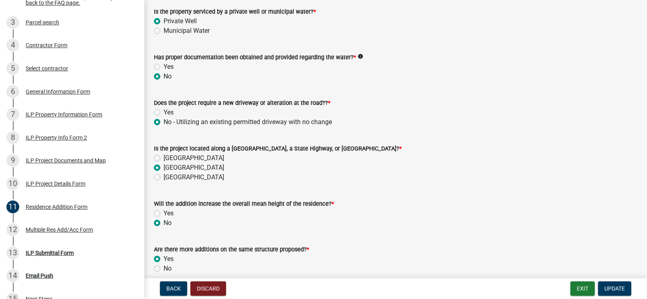
scroll to position [237, 0]
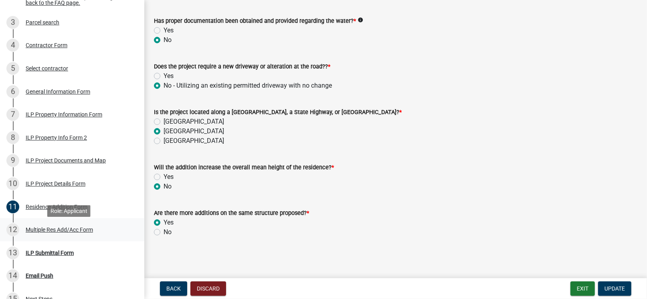
click at [38, 233] on div "Multiple Res Add/Acc Form" at bounding box center [59, 230] width 67 height 6
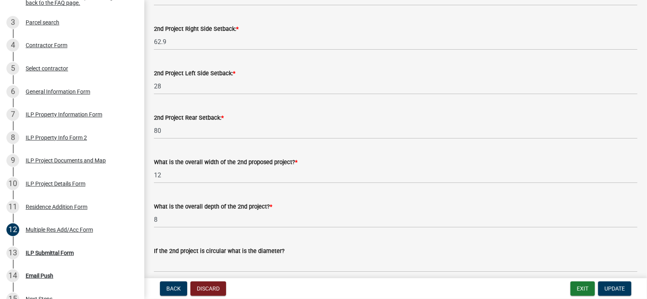
scroll to position [160, 0]
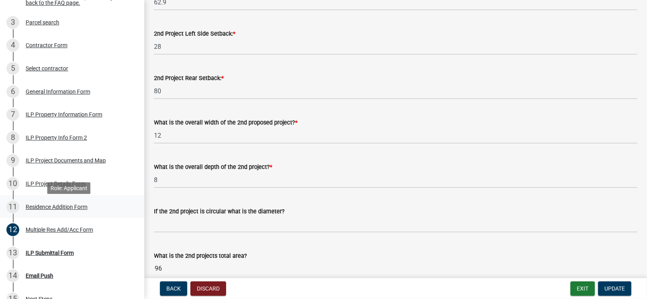
click at [36, 210] on div "Residence Addition Form" at bounding box center [57, 207] width 62 height 6
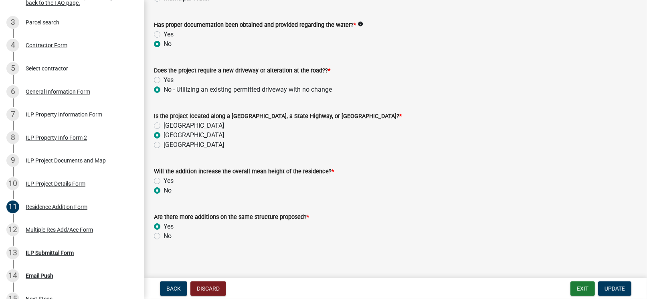
scroll to position [237, 0]
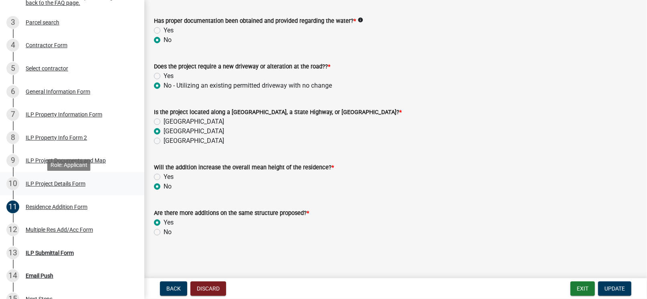
click at [37, 187] on div "ILP Project Details Form" at bounding box center [56, 184] width 60 height 6
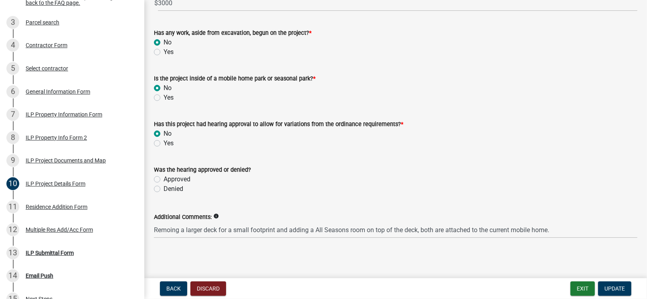
scroll to position [647, 0]
click at [607, 287] on span "Update" at bounding box center [615, 289] width 20 height 6
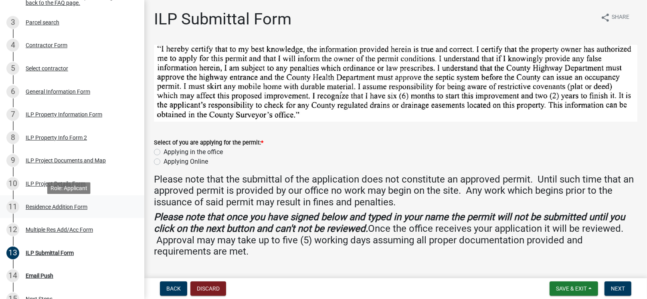
click at [41, 210] on div "Residence Addition Form" at bounding box center [57, 207] width 62 height 6
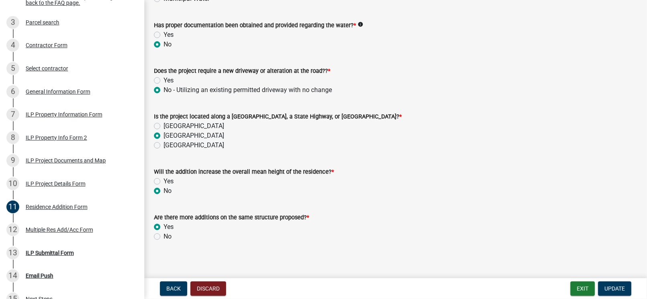
scroll to position [237, 0]
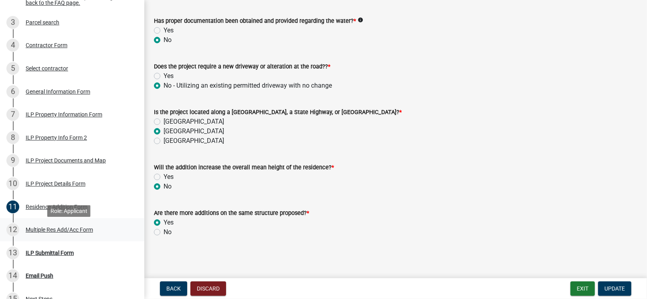
click at [79, 233] on div "Multiple Res Add/Acc Form" at bounding box center [59, 230] width 67 height 6
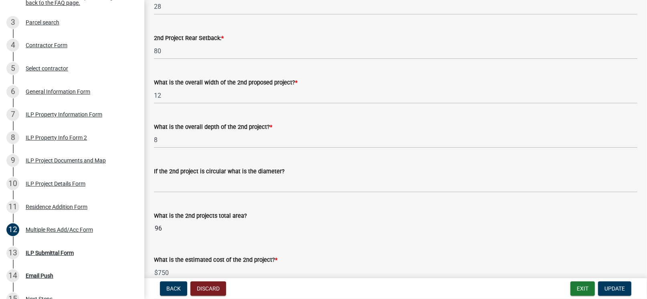
scroll to position [241, 0]
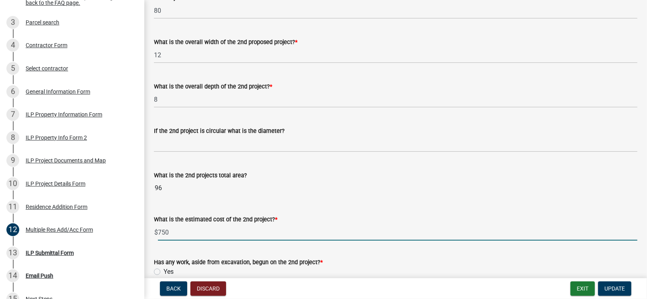
click at [192, 232] on input "750" at bounding box center [397, 232] width 479 height 16
type input "7"
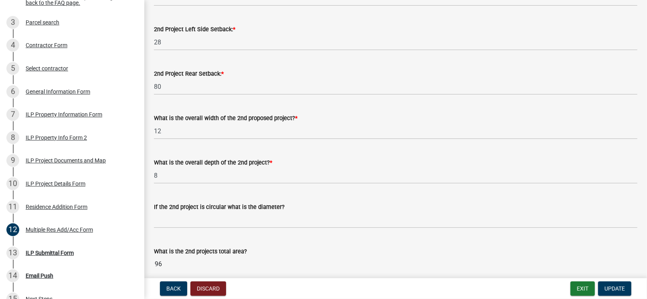
scroll to position [160, 0]
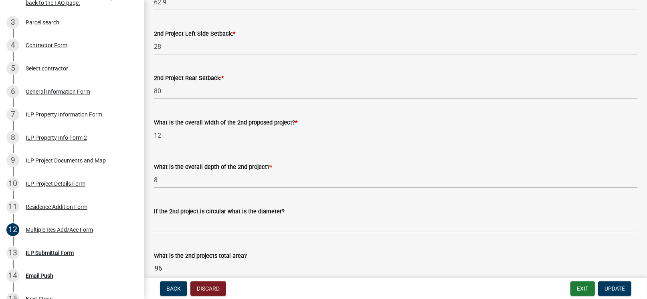
type input "900"
click at [586, 285] on button "Exit" at bounding box center [582, 289] width 24 height 14
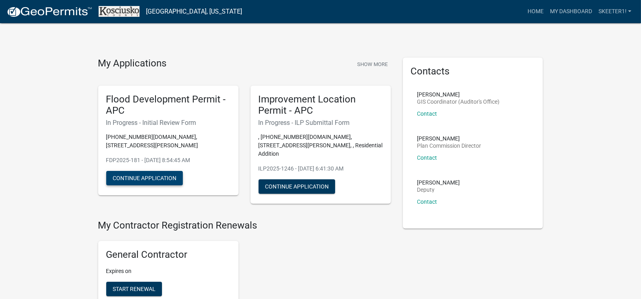
click at [144, 171] on button "Continue Application" at bounding box center [144, 178] width 77 height 14
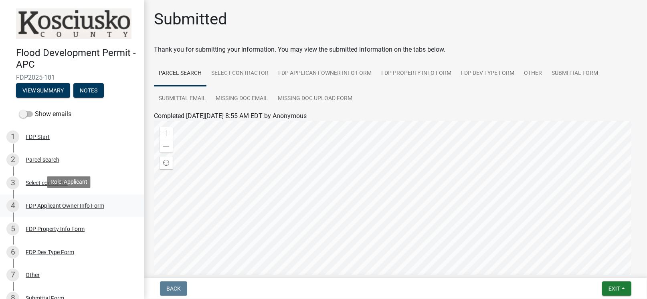
click at [41, 206] on div "FDP Applicant Owner Info Form" at bounding box center [65, 206] width 79 height 6
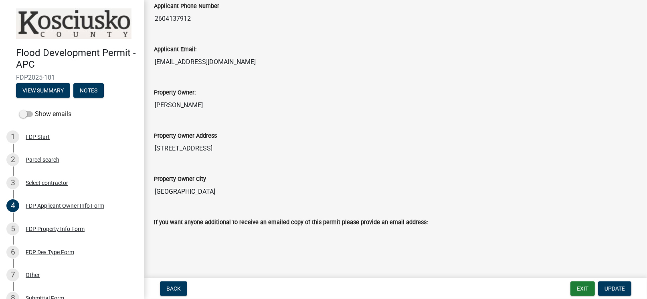
scroll to position [318, 0]
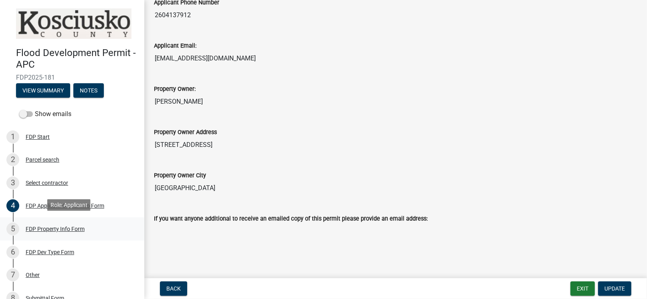
click at [53, 229] on div "FDP Property Info Form" at bounding box center [55, 230] width 59 height 6
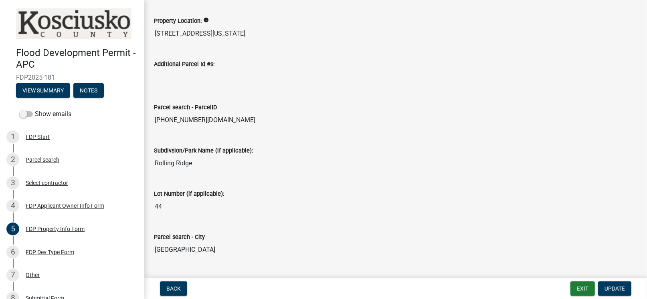
scroll to position [103, 0]
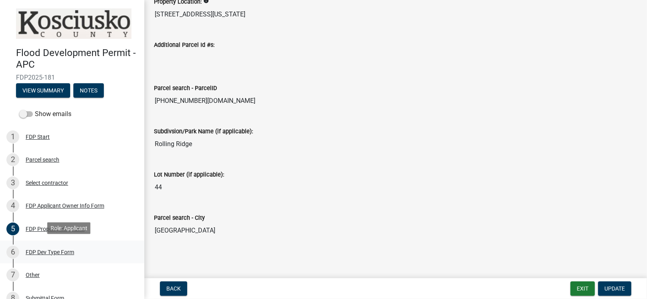
click at [59, 251] on div "FDP Dev Type Form" at bounding box center [50, 253] width 49 height 6
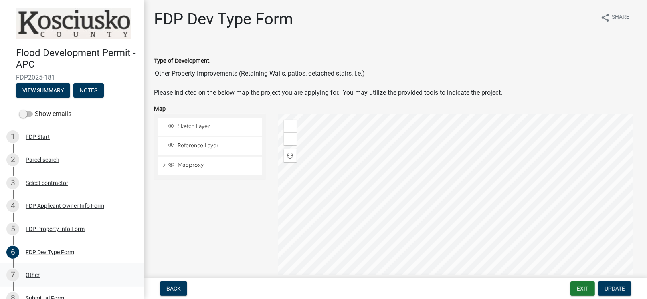
click at [29, 274] on div "Other" at bounding box center [33, 276] width 14 height 6
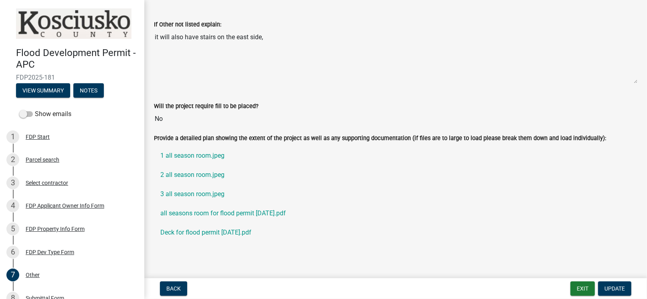
scroll to position [87, 0]
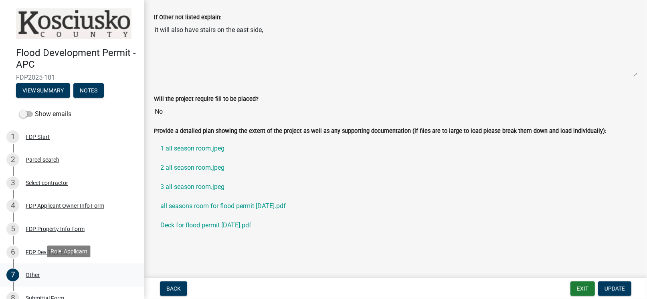
click at [32, 274] on div "Other" at bounding box center [33, 276] width 14 height 6
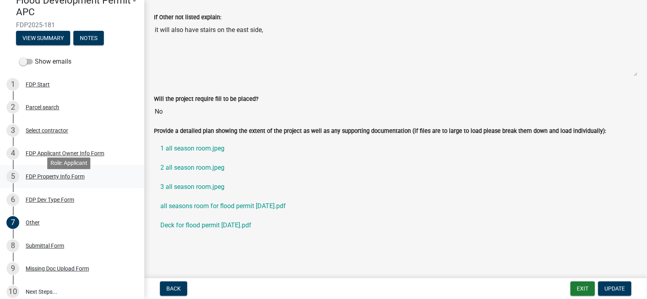
scroll to position [58, 0]
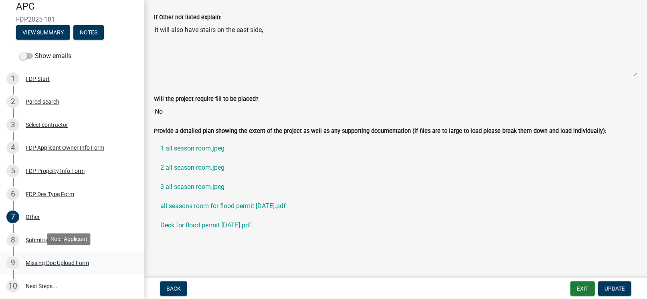
click at [52, 262] on div "Missing Doc Upload Form" at bounding box center [57, 264] width 63 height 6
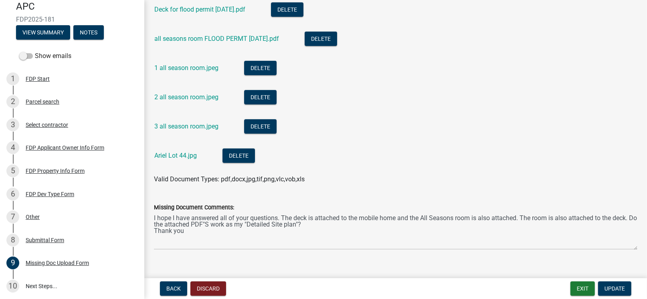
scroll to position [270, 0]
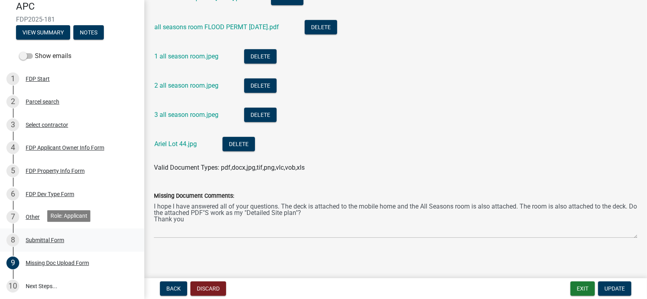
click at [62, 238] on div "Submittal Form" at bounding box center [45, 241] width 38 height 6
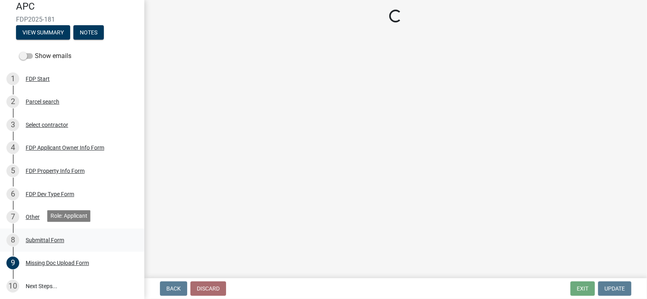
scroll to position [0, 0]
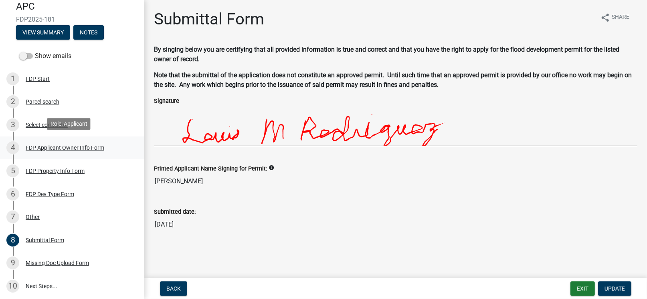
click at [34, 145] on div "FDP Applicant Owner Info Form" at bounding box center [65, 148] width 79 height 6
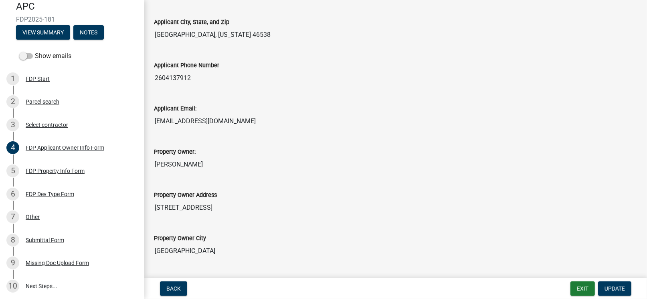
scroll to position [318, 0]
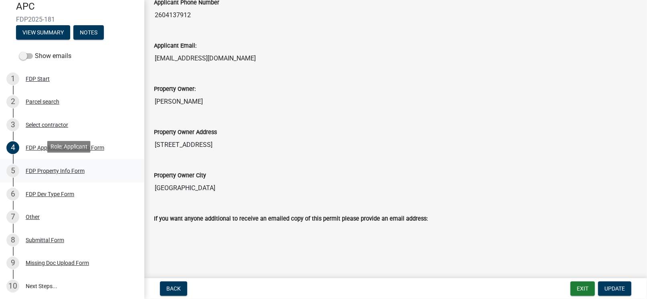
click at [62, 169] on div "FDP Property Info Form" at bounding box center [55, 171] width 59 height 6
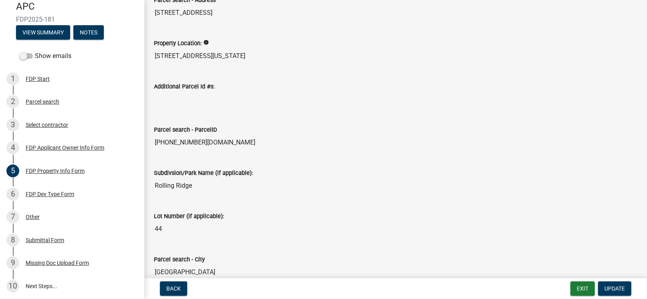
scroll to position [0, 0]
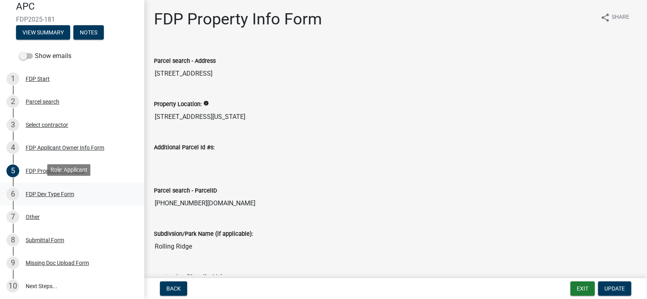
click at [49, 192] on div "FDP Dev Type Form" at bounding box center [50, 195] width 49 height 6
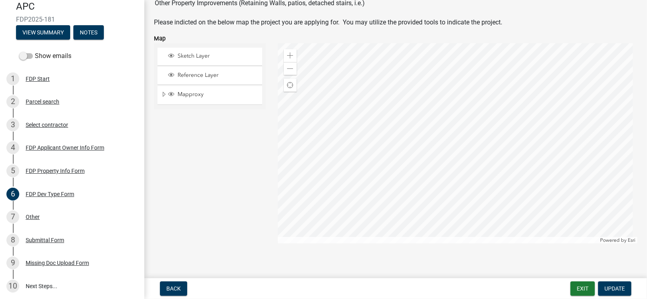
scroll to position [76, 0]
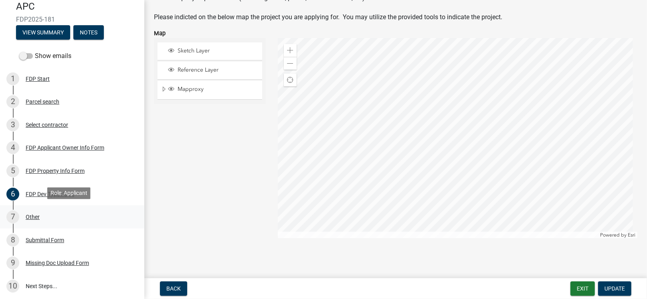
click at [29, 215] on div "Other" at bounding box center [33, 217] width 14 height 6
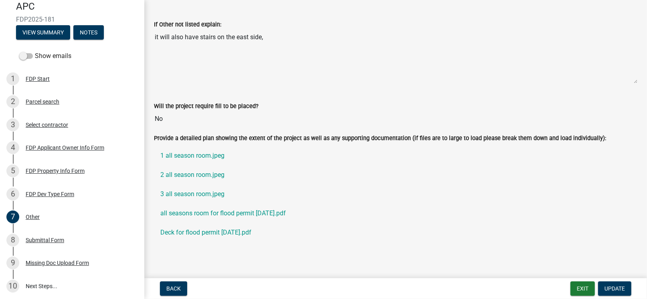
scroll to position [87, 0]
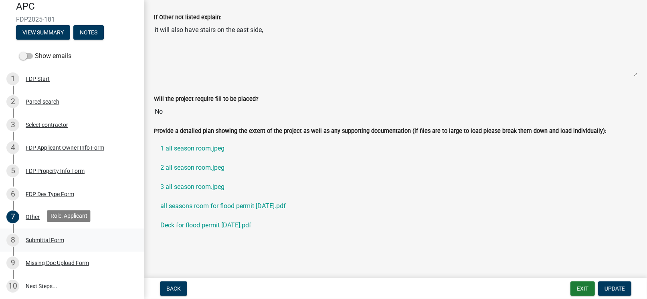
click at [56, 238] on div "Submittal Form" at bounding box center [45, 241] width 38 height 6
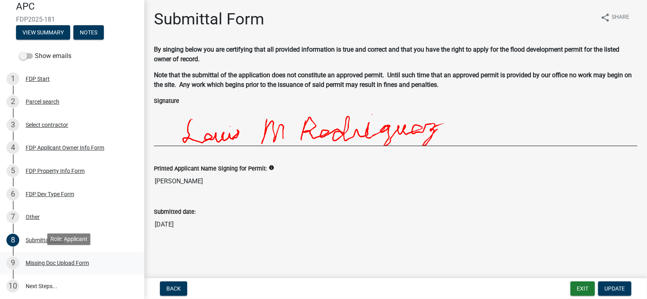
click at [57, 261] on div "Missing Doc Upload Form" at bounding box center [57, 264] width 63 height 6
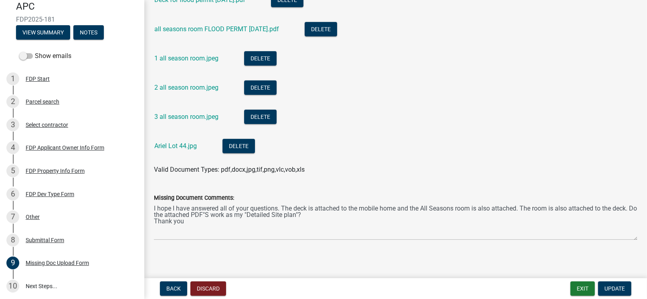
scroll to position [270, 0]
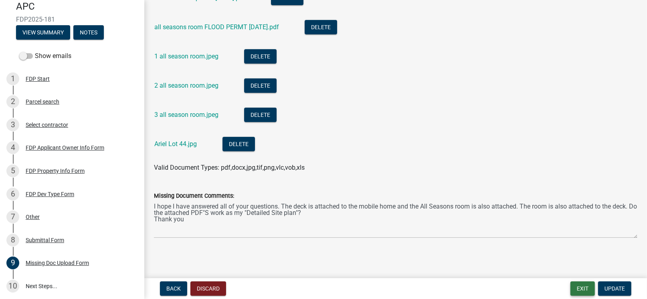
click at [586, 288] on button "Exit" at bounding box center [582, 289] width 24 height 14
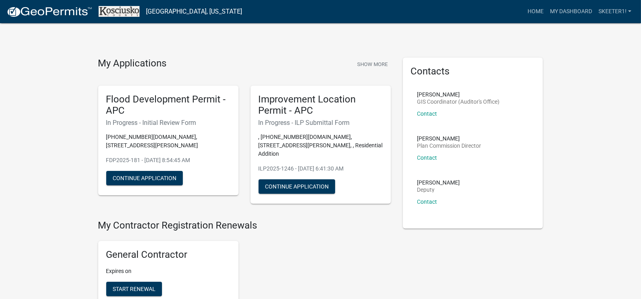
click at [307, 125] on h6 "In Progress - ILP Submittal Form" at bounding box center [321, 123] width 124 height 8
click at [293, 180] on button "Continue Application" at bounding box center [297, 187] width 77 height 14
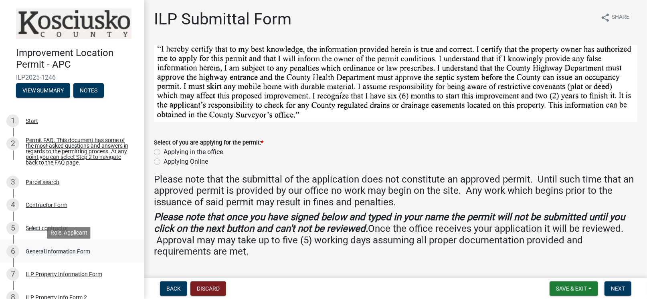
click at [66, 255] on div "General Information Form" at bounding box center [58, 252] width 65 height 6
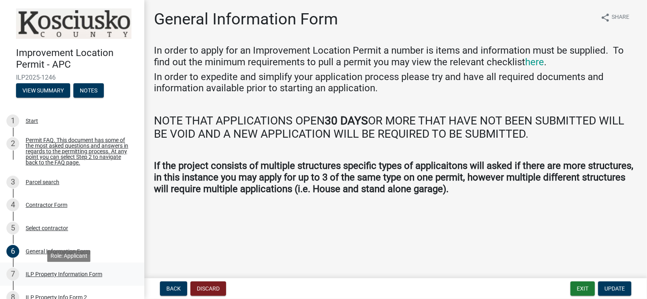
click at [57, 277] on div "ILP Property Information Form" at bounding box center [64, 275] width 77 height 6
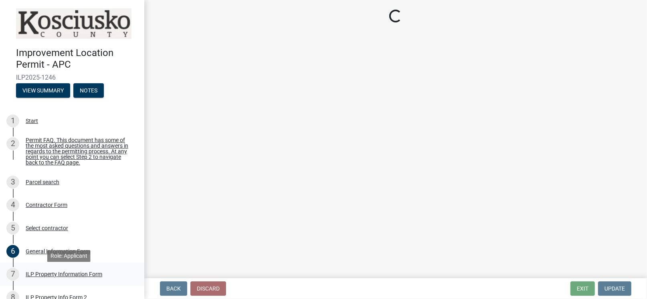
select select "8aeb2c27-db4f-4f65-83dd-c512a3678cb2"
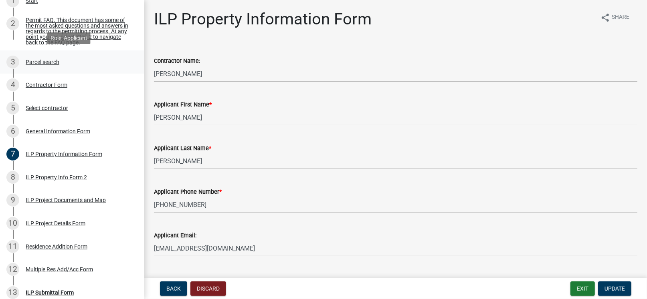
scroll to position [160, 0]
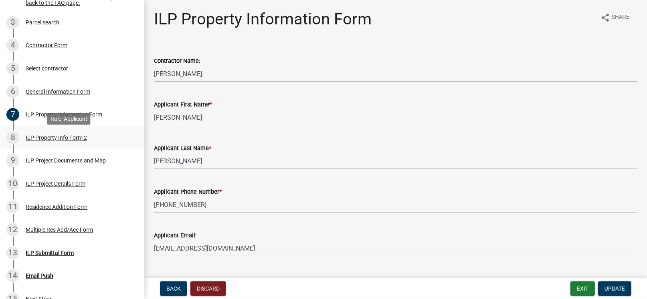
click at [55, 140] on div "ILP Property Info Form 2" at bounding box center [56, 138] width 61 height 6
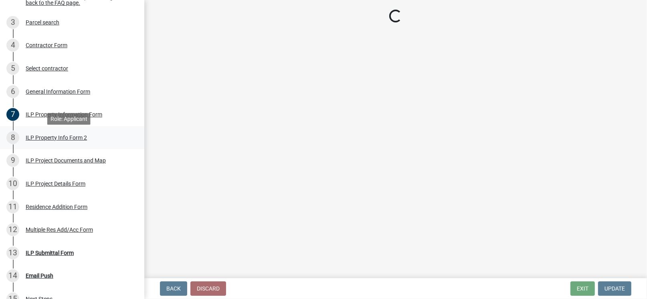
select select "30cad654-0079-4cbe-a349-097ae71a5774"
select select "1146270b-2111-4e23-bf7f-74ce85cf7041"
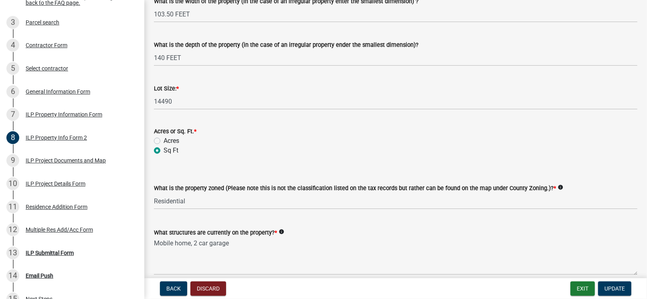
scroll to position [360, 0]
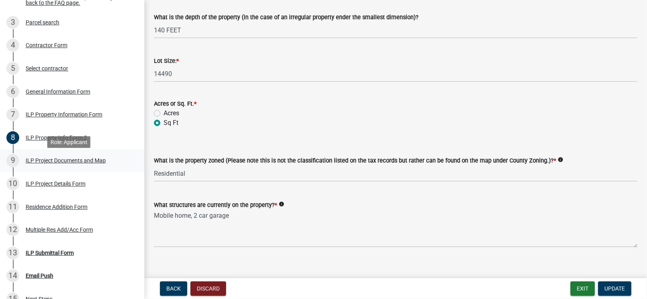
click at [74, 164] on div "ILP Project Documents and Map" at bounding box center [66, 161] width 80 height 6
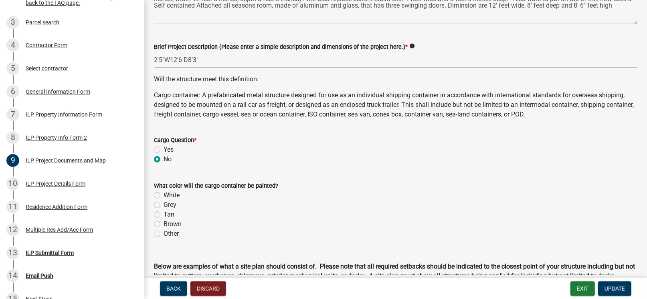
scroll to position [241, 0]
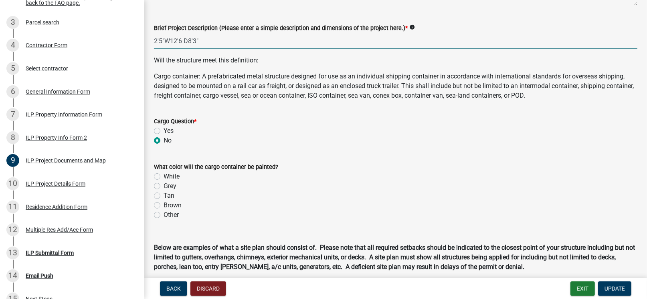
click at [155, 40] on input "2'5"W12'6 D8'3"" at bounding box center [395, 41] width 483 height 16
type input "H2'5"W12'6 D8'3""
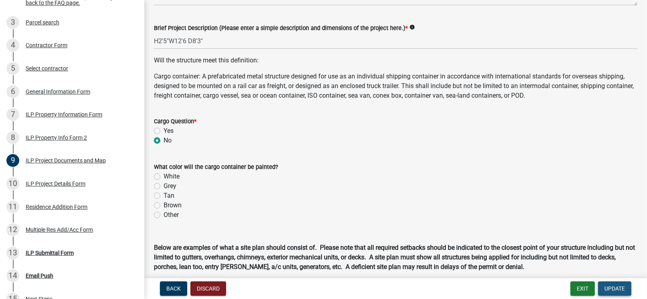
click at [610, 291] on span "Update" at bounding box center [615, 289] width 20 height 6
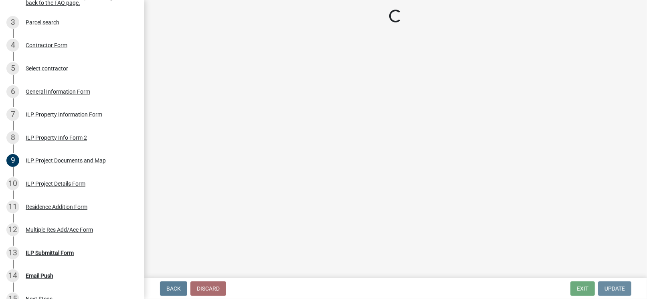
scroll to position [0, 0]
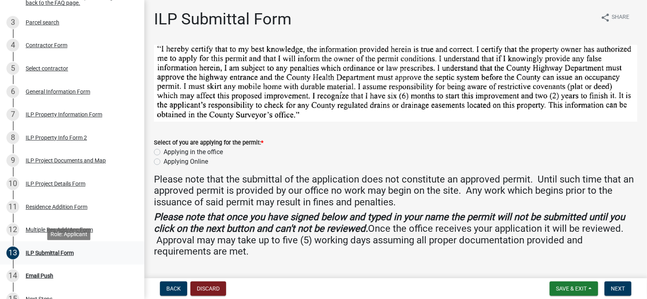
click at [49, 256] on div "ILP Submittal Form" at bounding box center [50, 254] width 48 height 6
click at [34, 233] on div "Multiple Res Add/Acc Form" at bounding box center [59, 230] width 67 height 6
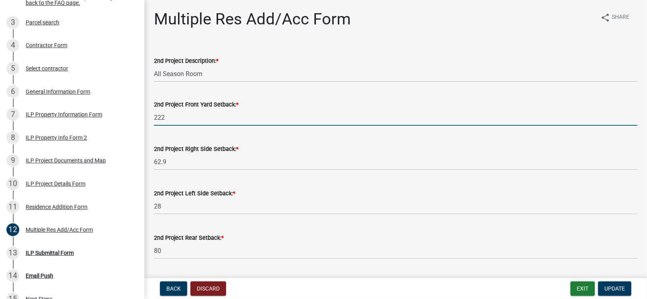
click at [176, 119] on input "222" at bounding box center [395, 117] width 483 height 16
type input "2"
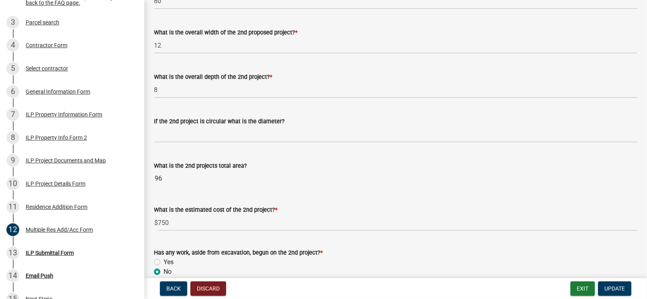
scroll to position [280, 0]
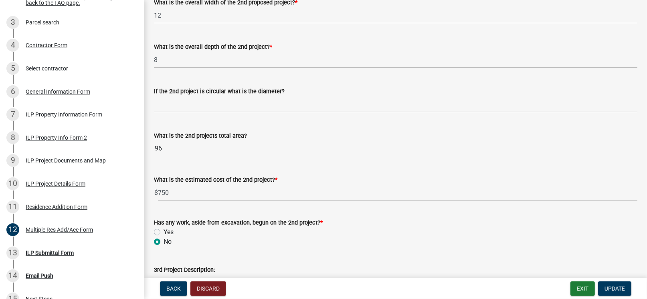
type input "67.4"
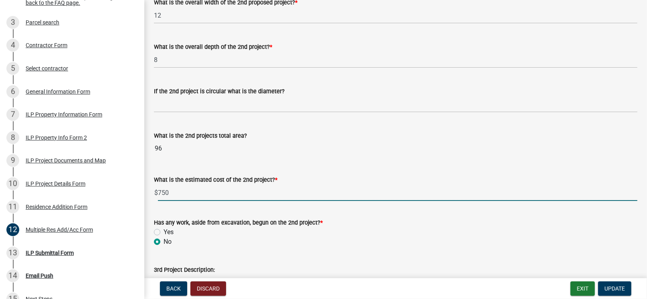
click at [178, 195] on input "750" at bounding box center [397, 193] width 479 height 16
type input "7"
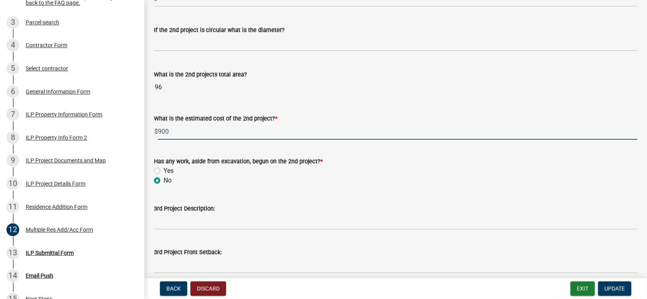
scroll to position [400, 0]
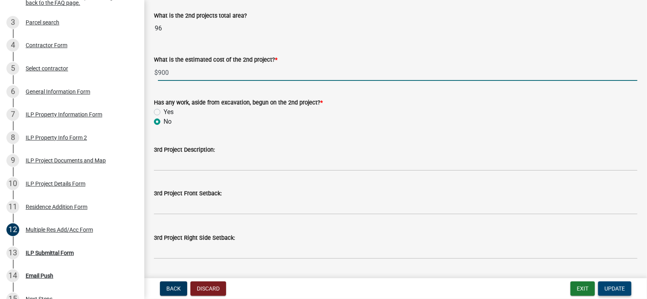
type input "900"
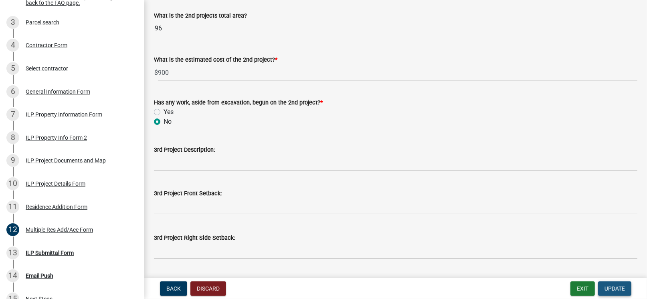
click at [619, 288] on span "Update" at bounding box center [615, 289] width 20 height 6
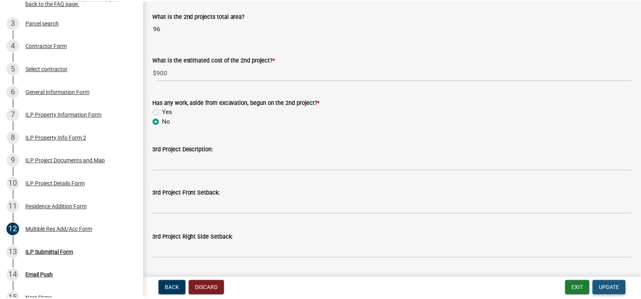
scroll to position [0, 0]
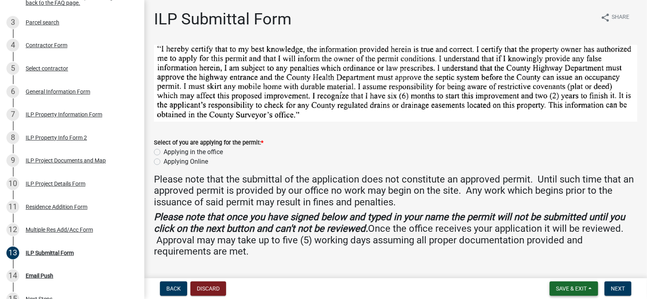
click at [568, 291] on span "Save & Exit" at bounding box center [571, 289] width 31 height 6
click at [561, 269] on button "Save & Exit" at bounding box center [566, 268] width 64 height 19
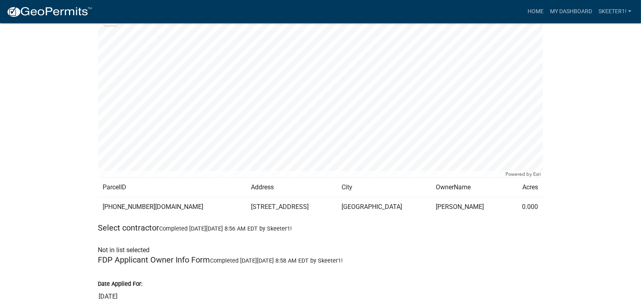
scroll to position [160, 0]
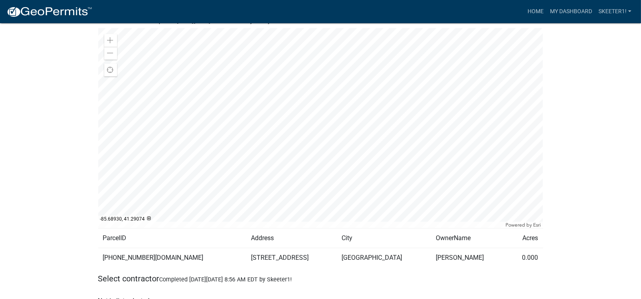
click at [285, 152] on div at bounding box center [320, 128] width 445 height 200
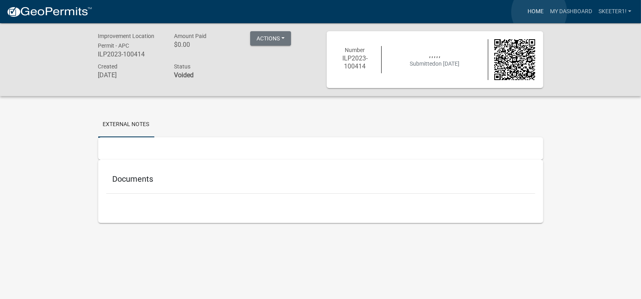
click at [539, 12] on link "Home" at bounding box center [535, 11] width 22 height 15
